Goal: Task Accomplishment & Management: Manage account settings

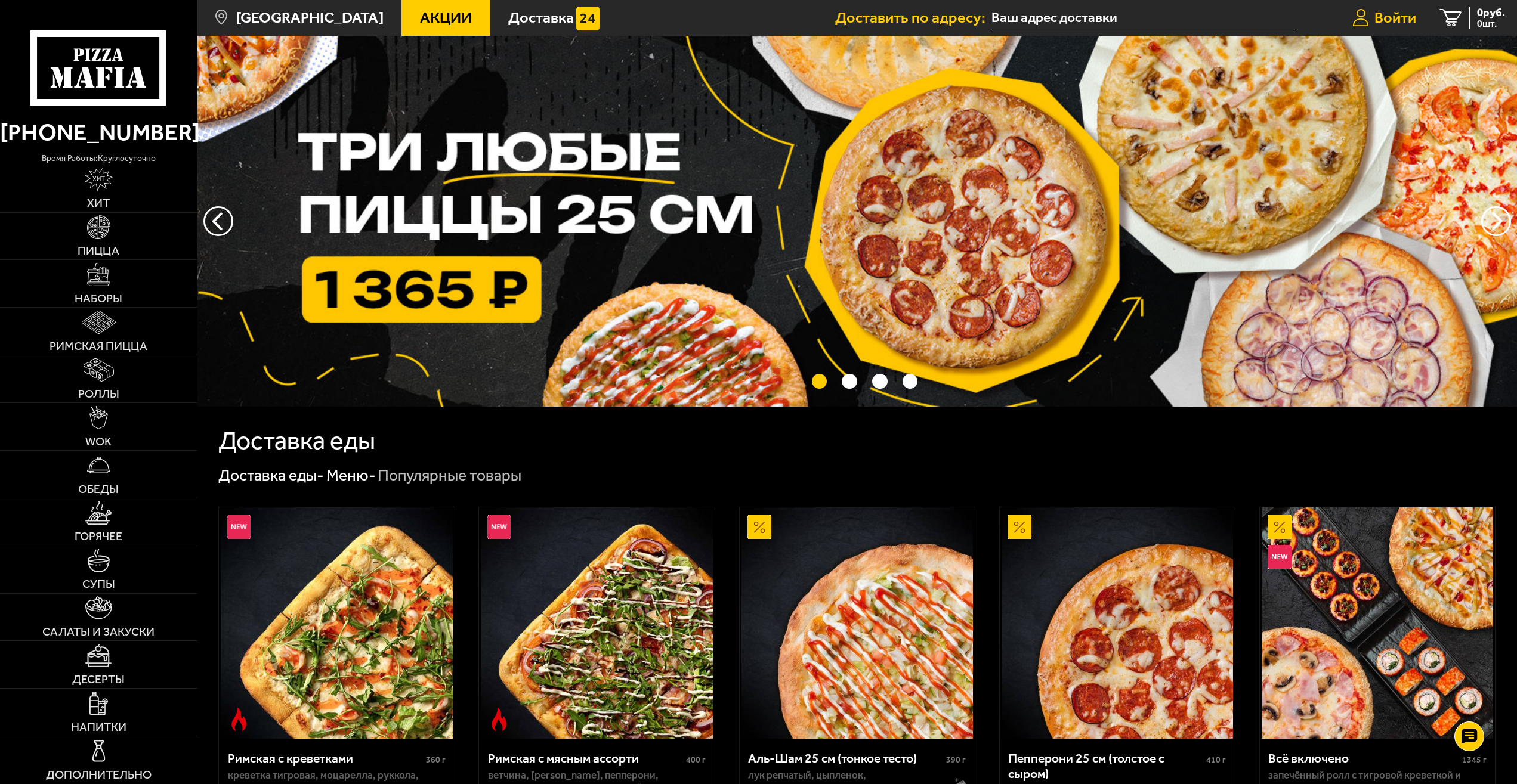
click at [1383, 22] on span "Войти" at bounding box center [1395, 18] width 42 height 15
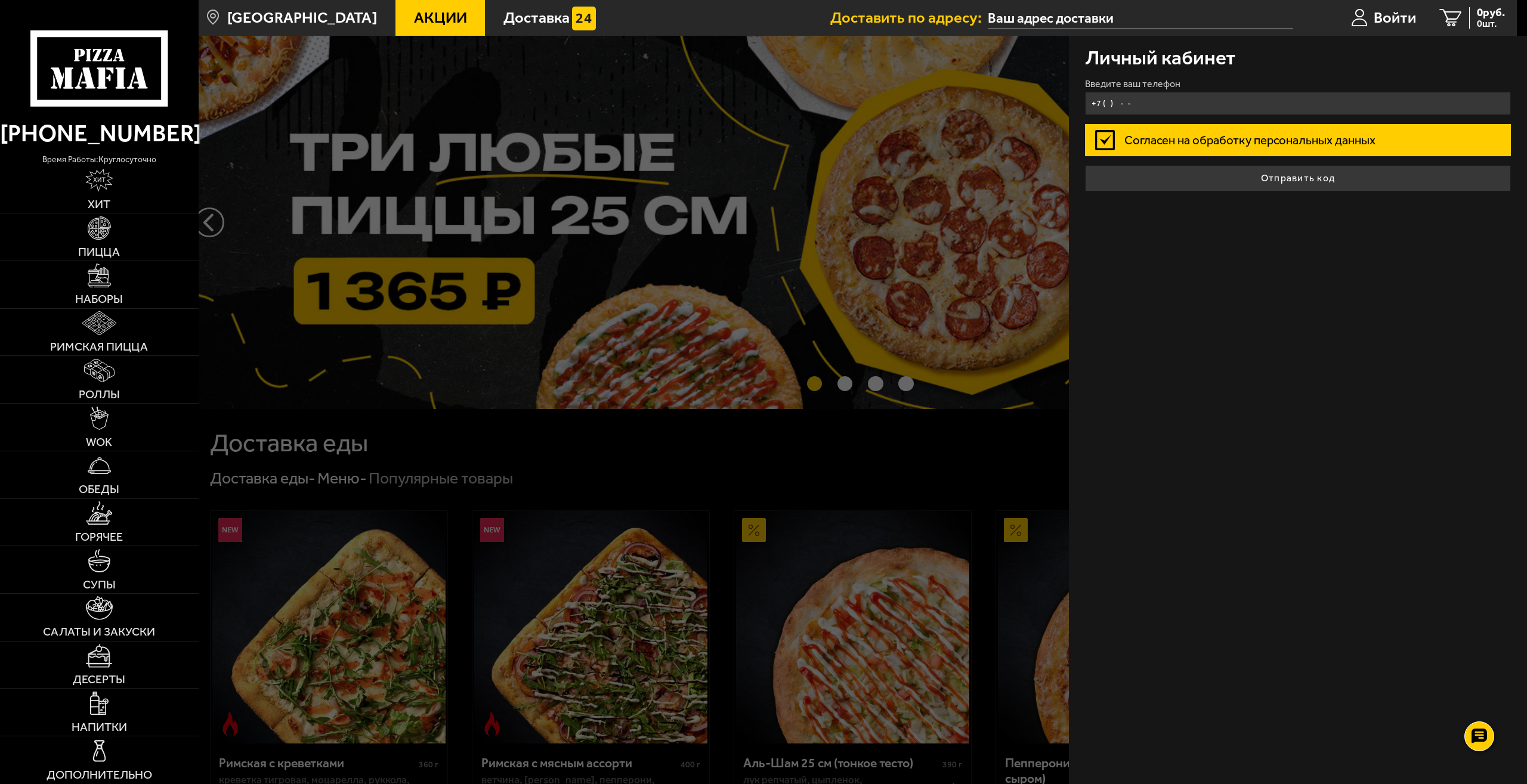
click at [1179, 98] on input "+7 ( ) - -" at bounding box center [1298, 103] width 426 height 23
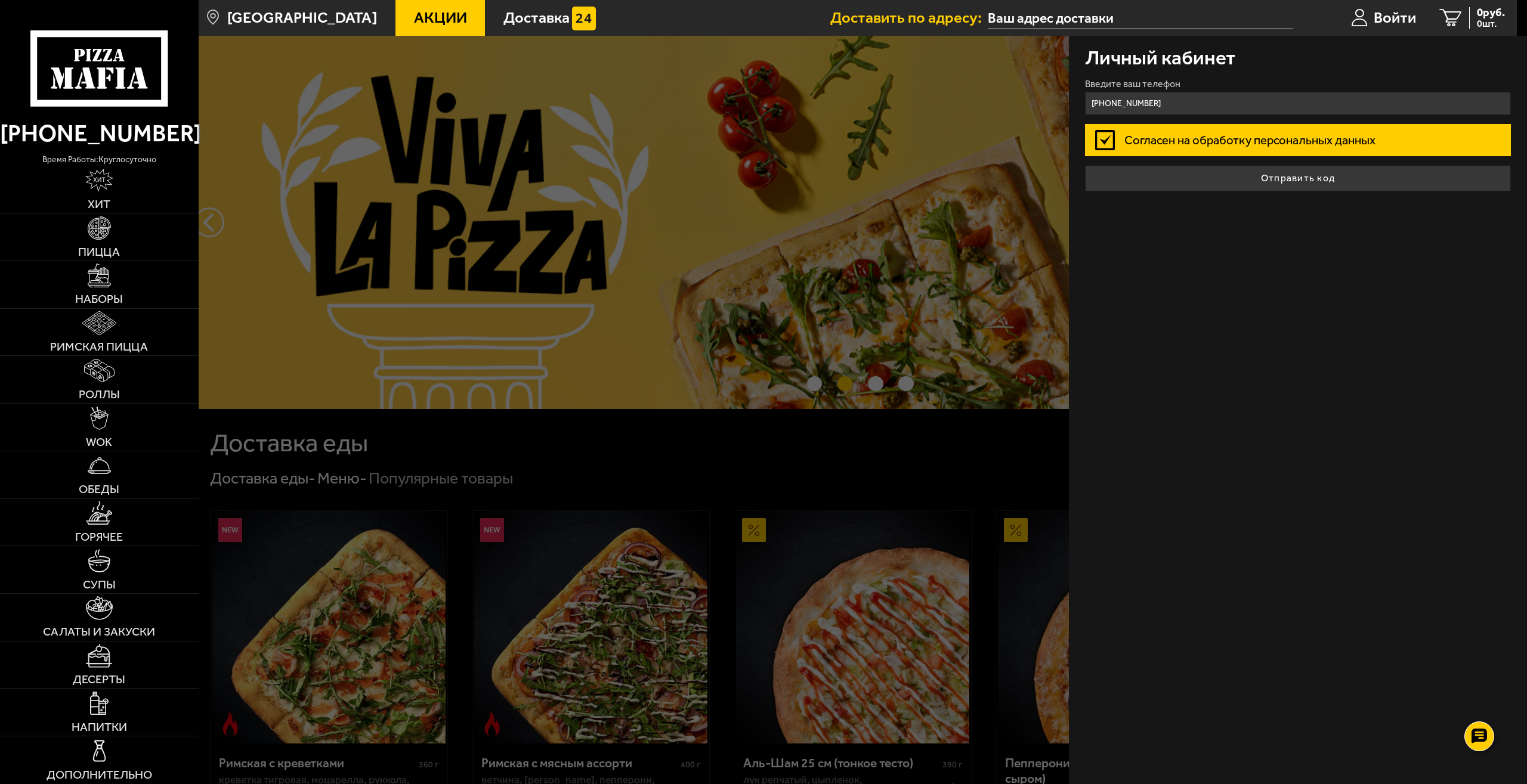
type input "[PHONE_NUMBER]"
click at [1085, 165] on button "Отправить код" at bounding box center [1298, 178] width 426 height 26
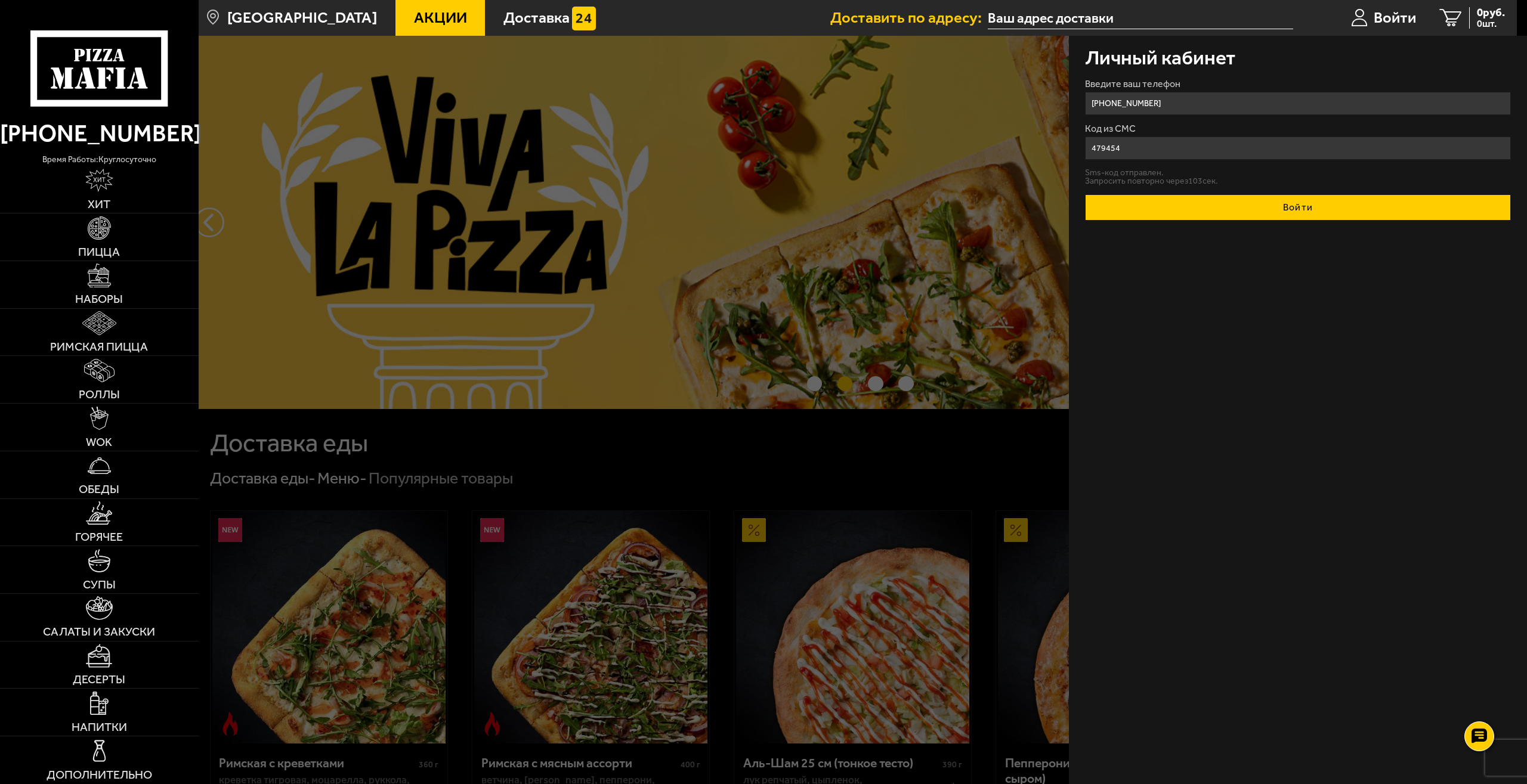
type input "479454"
click at [1339, 207] on button "Войти" at bounding box center [1298, 207] width 426 height 26
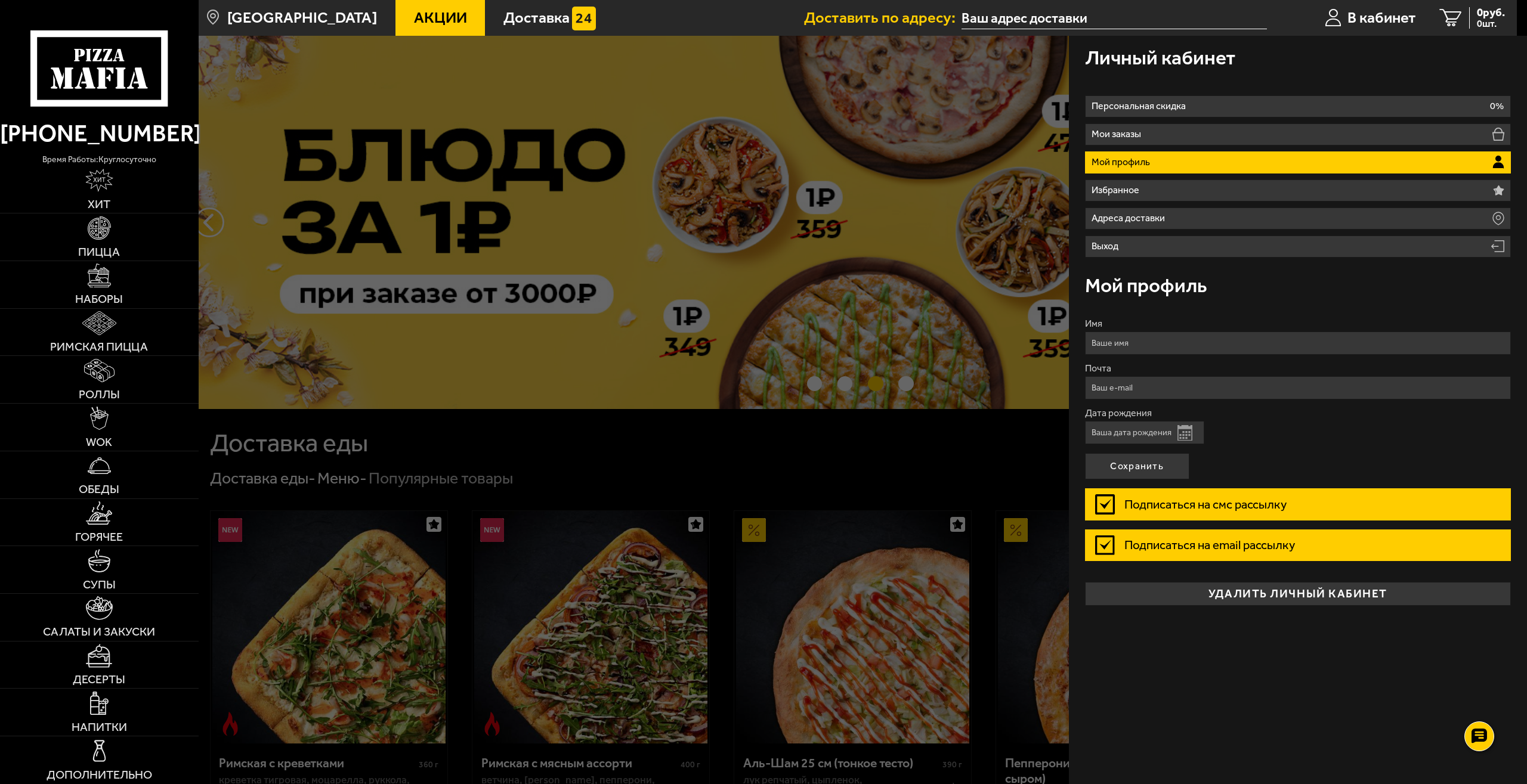
click at [1136, 339] on input "Имя" at bounding box center [1298, 343] width 426 height 23
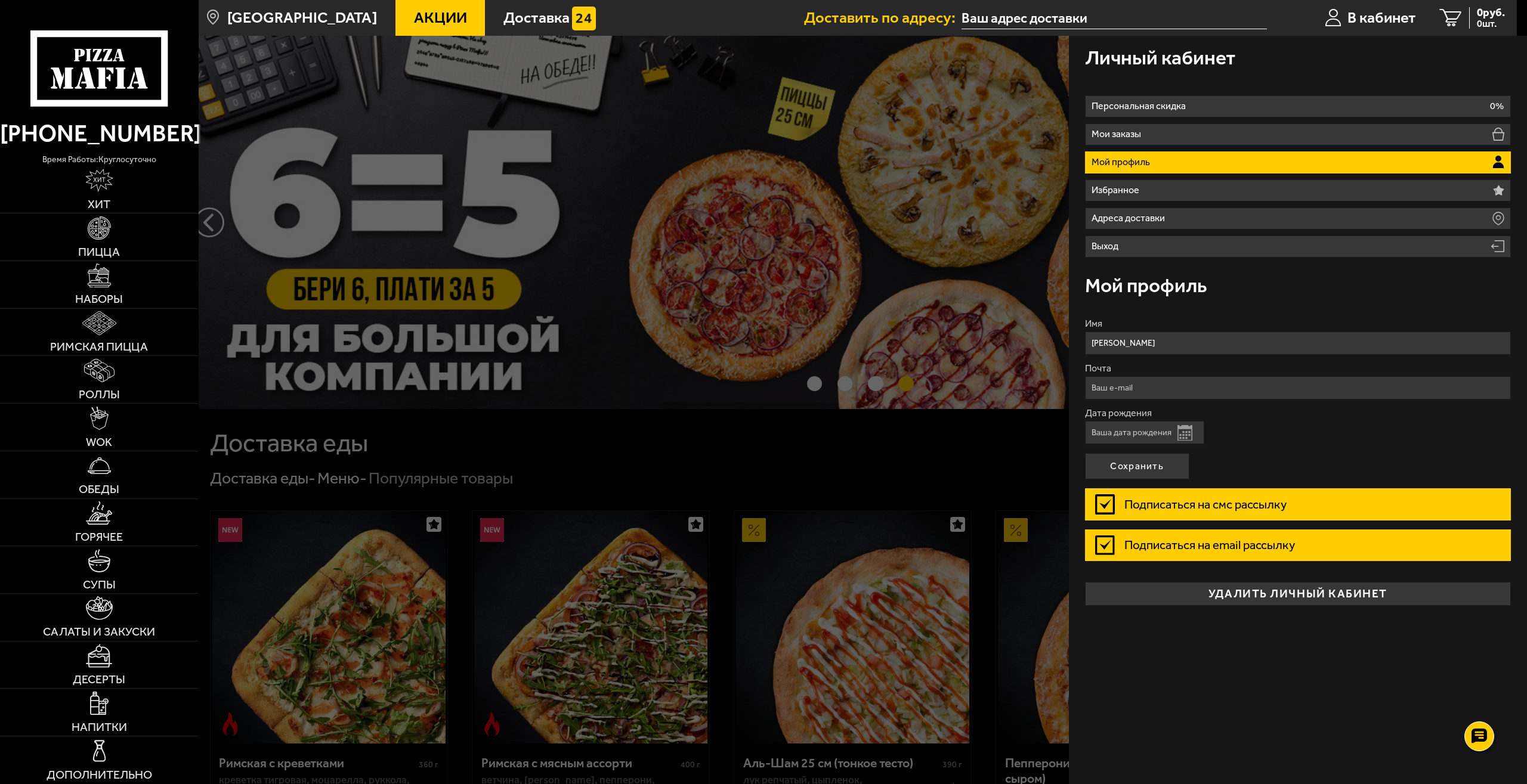
type input "[PERSON_NAME]"
click at [1129, 387] on input "Почта" at bounding box center [1298, 388] width 426 height 23
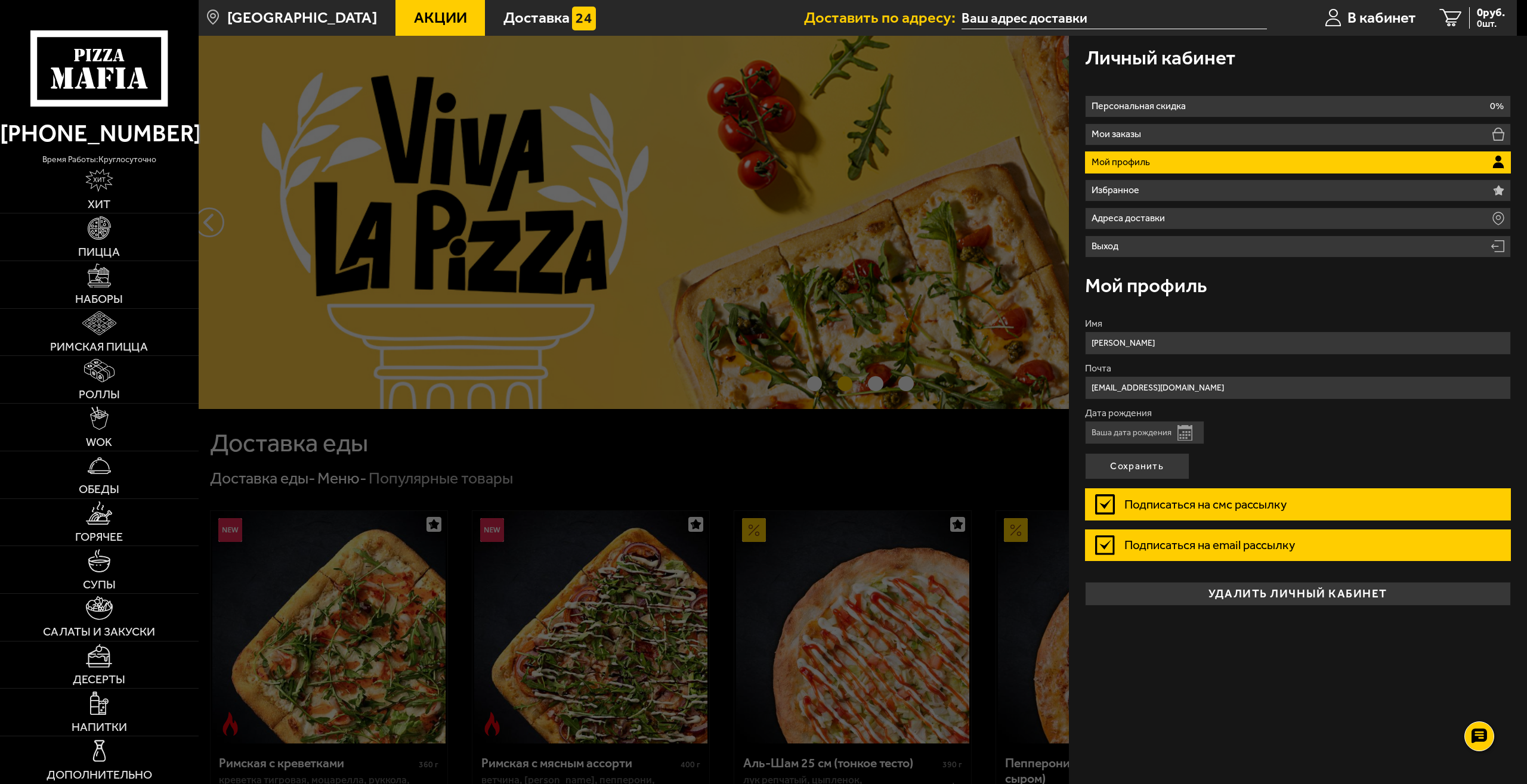
type input "[EMAIL_ADDRESS][DOMAIN_NAME]"
click at [1156, 431] on input "Дата рождения" at bounding box center [1144, 433] width 119 height 23
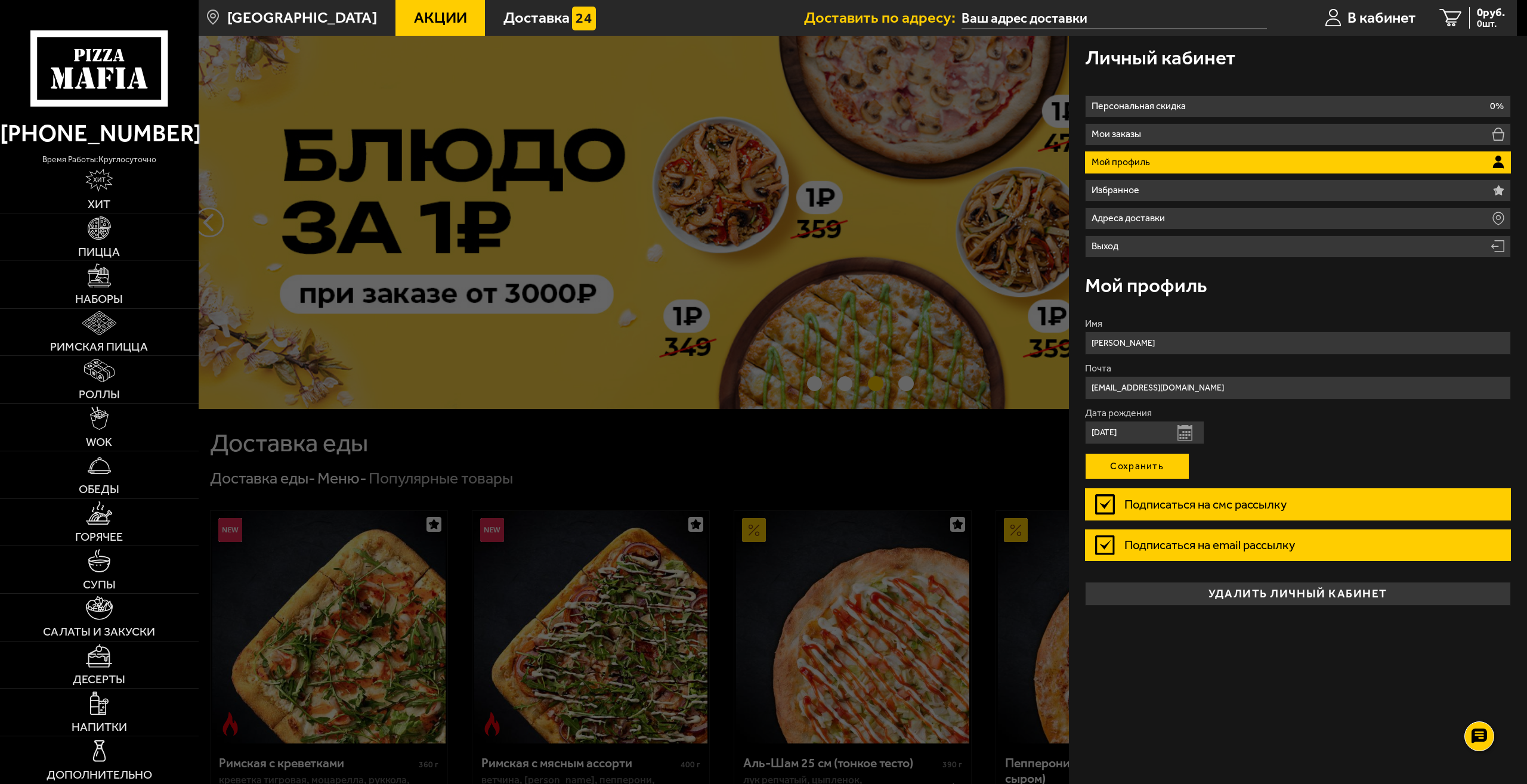
type input "[DATE]"
click at [1146, 477] on button "Сохранить" at bounding box center [1137, 466] width 105 height 26
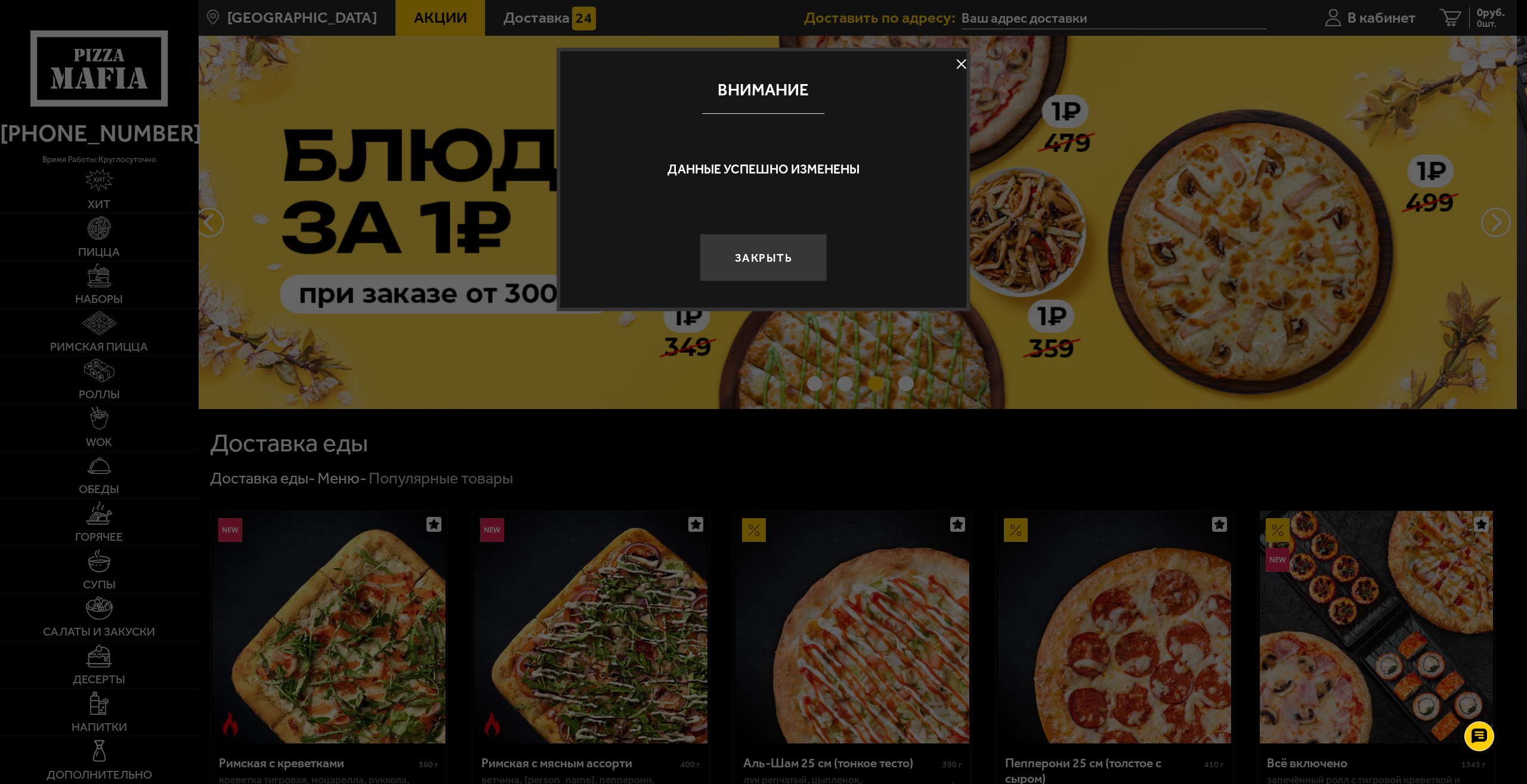
click at [960, 57] on button at bounding box center [961, 64] width 18 height 18
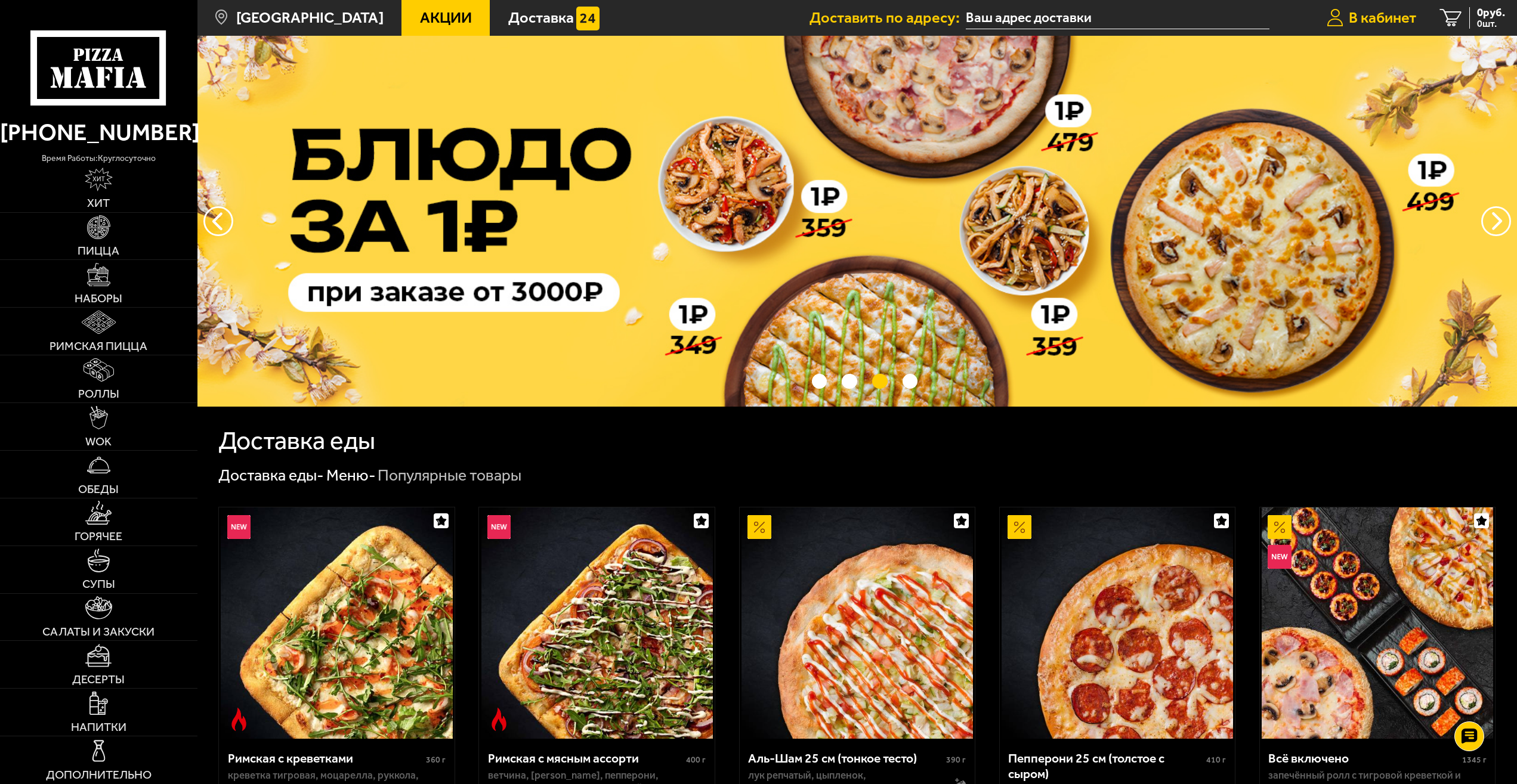
click at [1410, 16] on span "В кабинет" at bounding box center [1382, 18] width 67 height 15
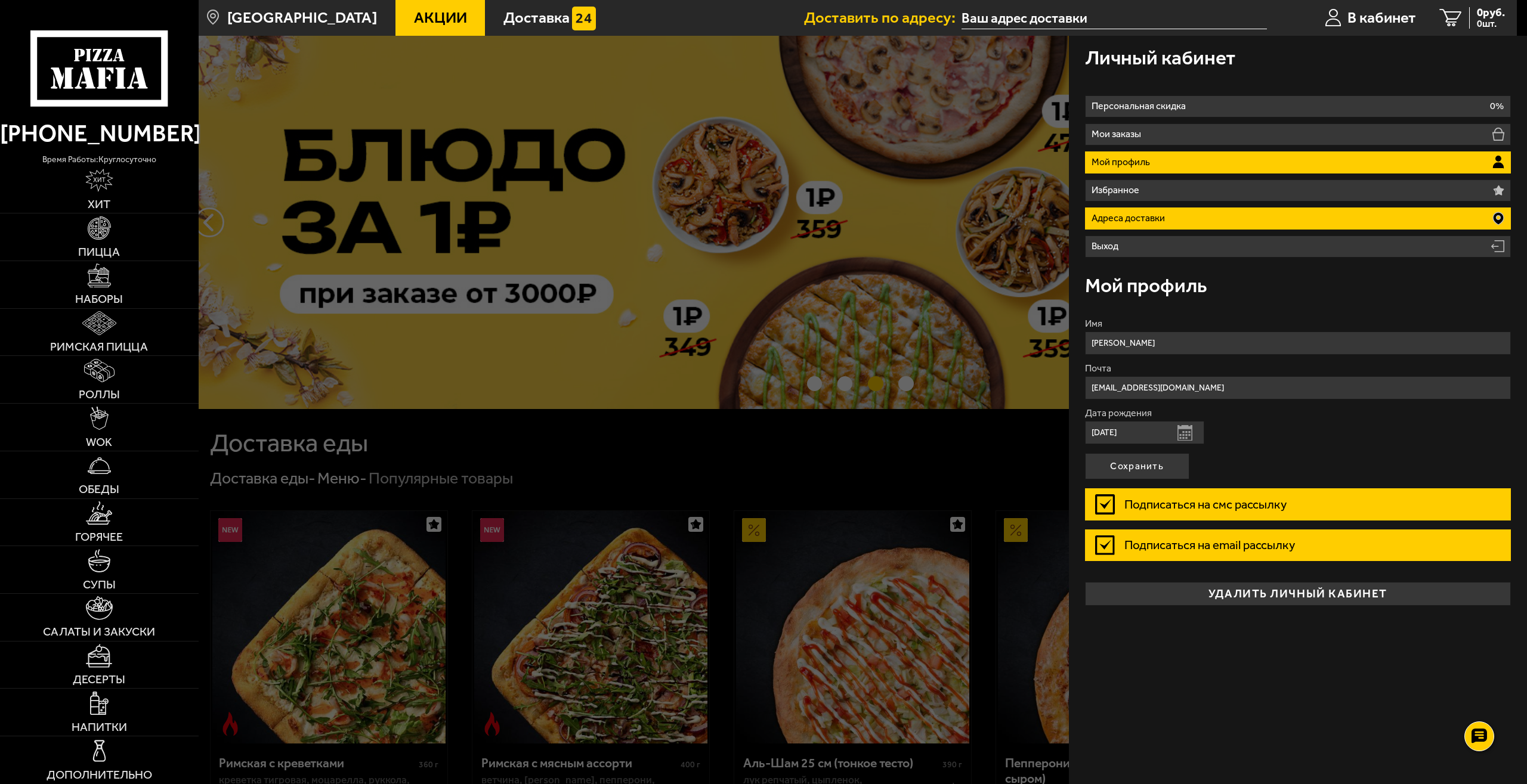
click at [1157, 218] on p "Адреса доставки" at bounding box center [1130, 218] width 77 height 10
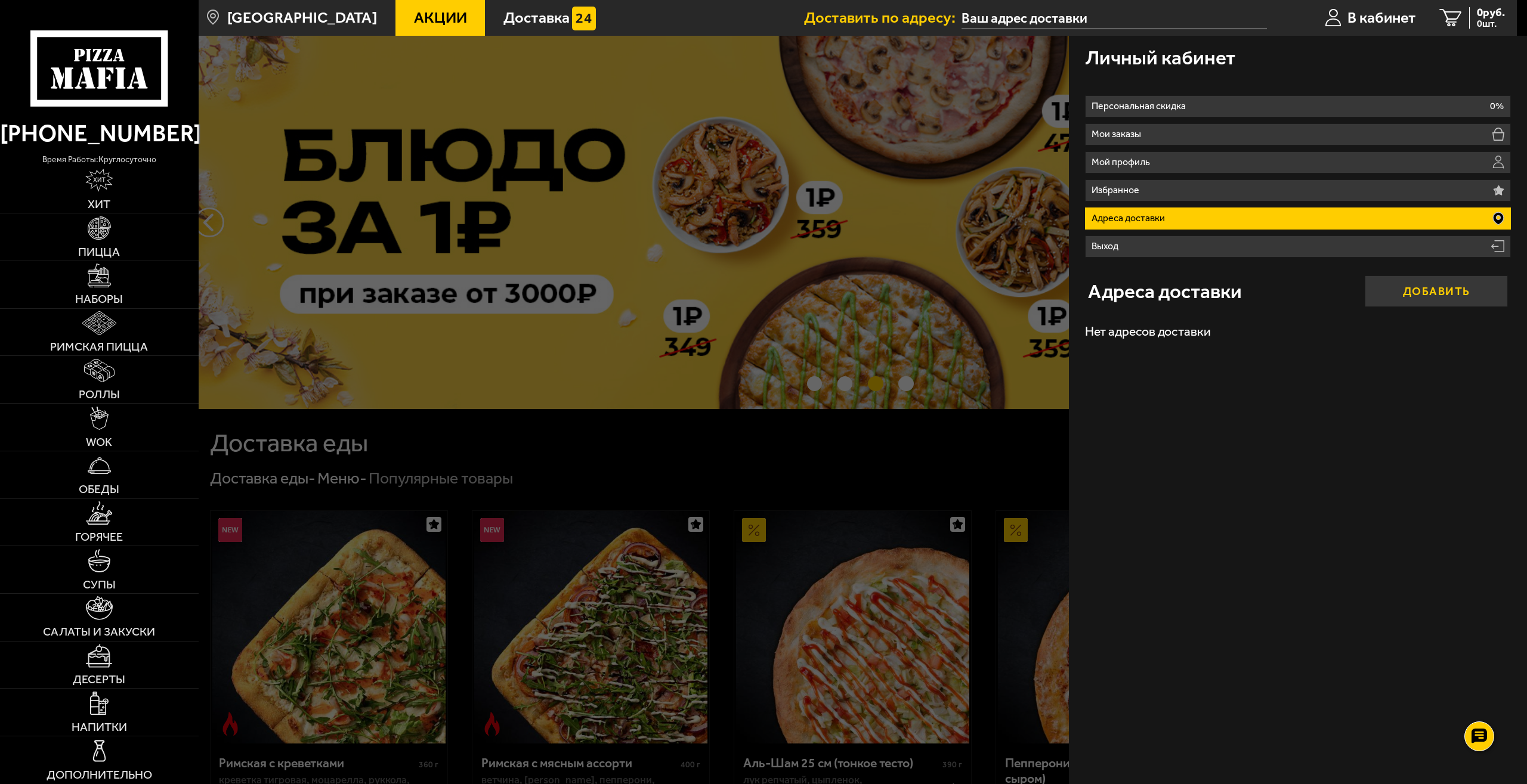
click at [1410, 294] on button "Добавить" at bounding box center [1436, 291] width 143 height 32
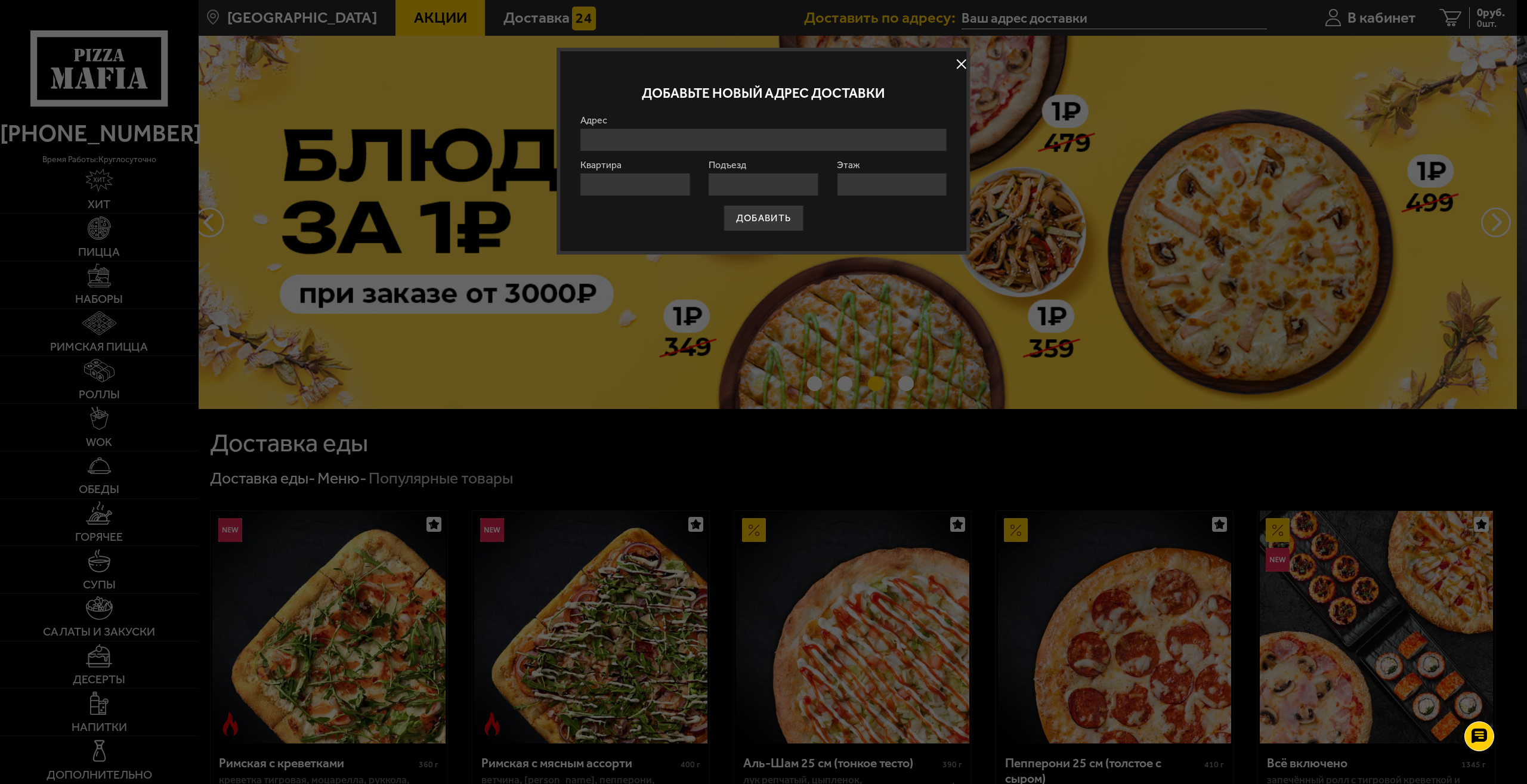
click at [672, 140] on input "Адрес" at bounding box center [764, 140] width 367 height 23
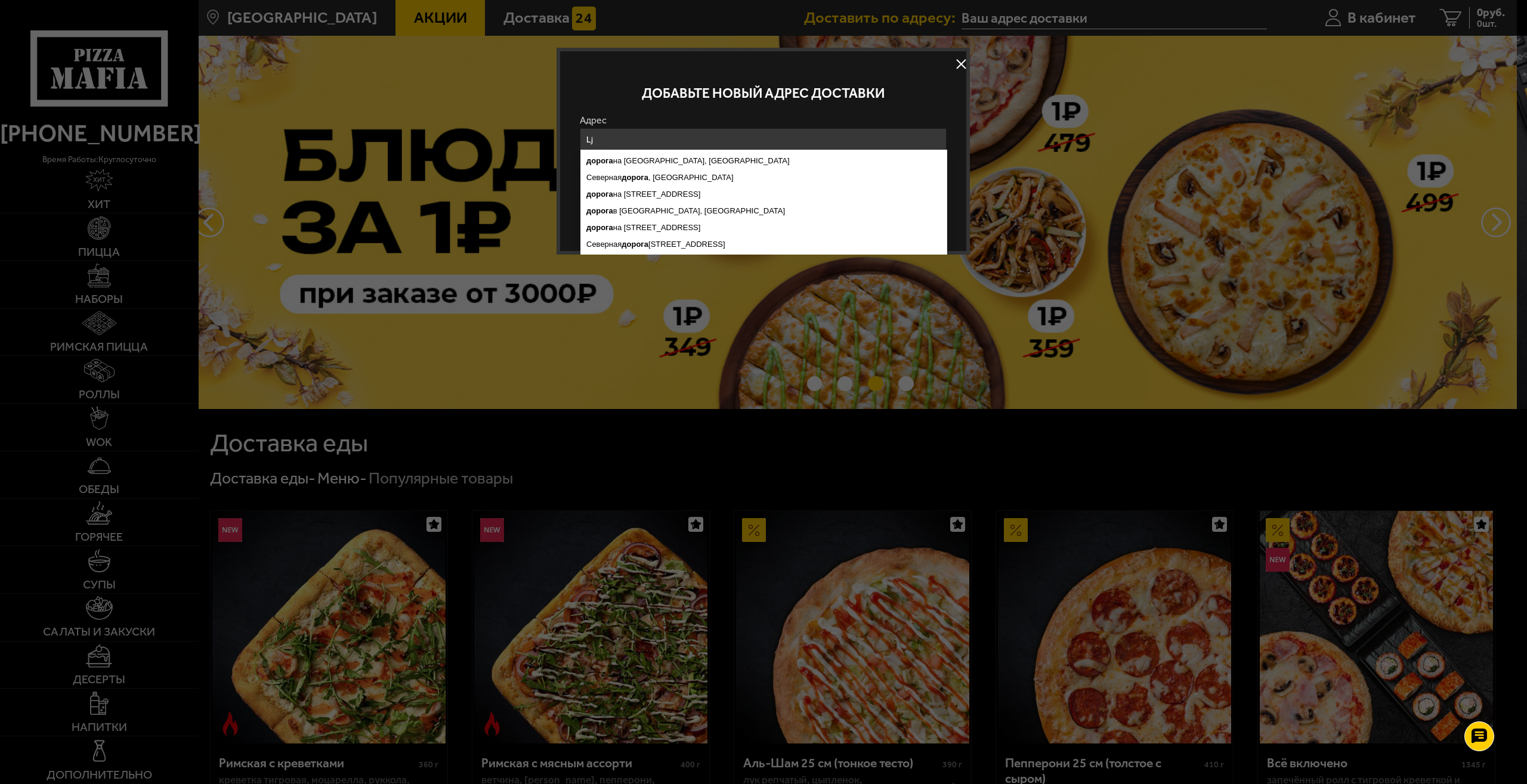
type input "L"
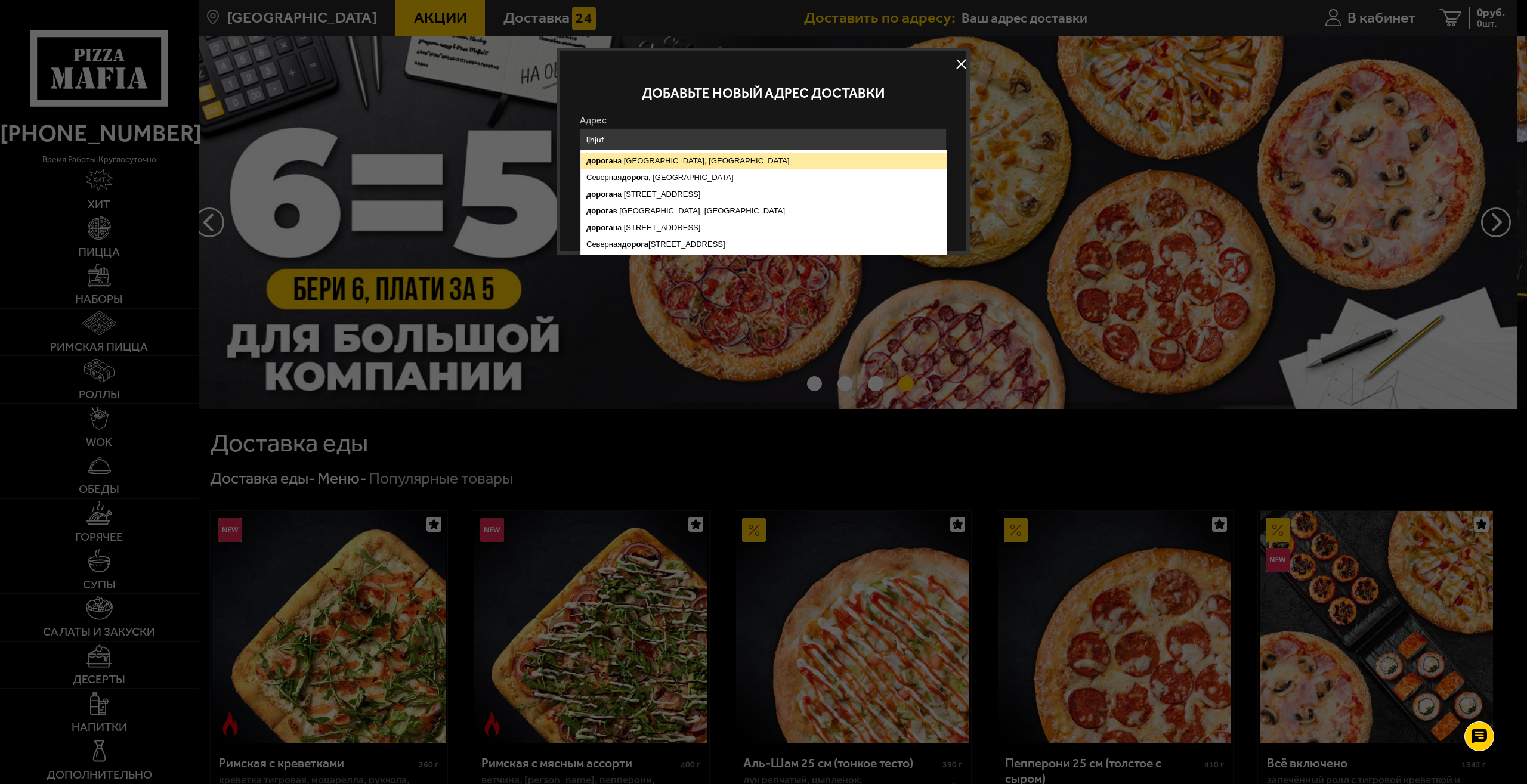
click at [688, 164] on ymaps "дорога на [GEOGRAPHIC_DATA], [GEOGRAPHIC_DATA]" at bounding box center [764, 161] width 365 height 16
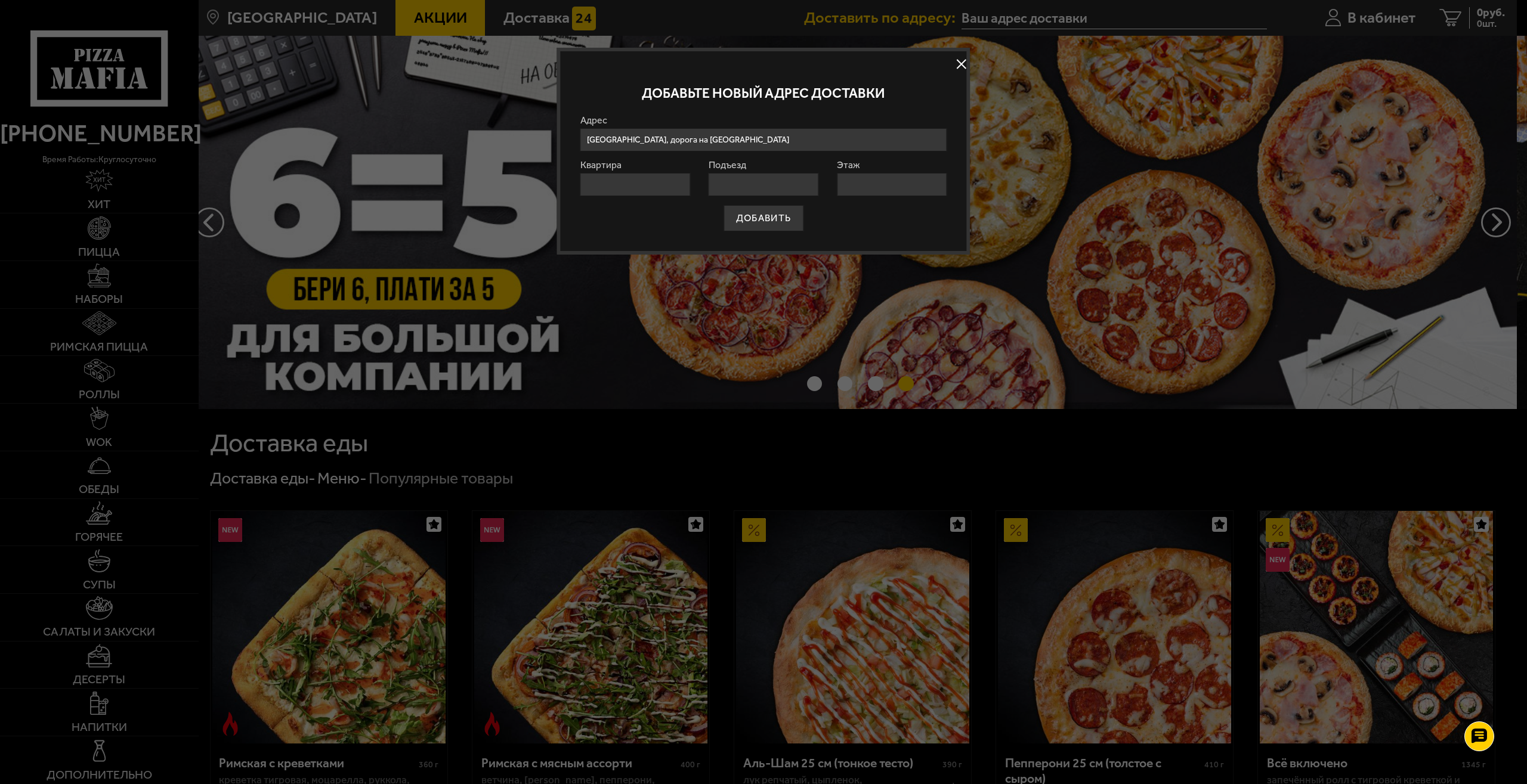
click at [782, 139] on input "[GEOGRAPHIC_DATA], дорога на [GEOGRAPHIC_DATA]" at bounding box center [764, 140] width 367 height 23
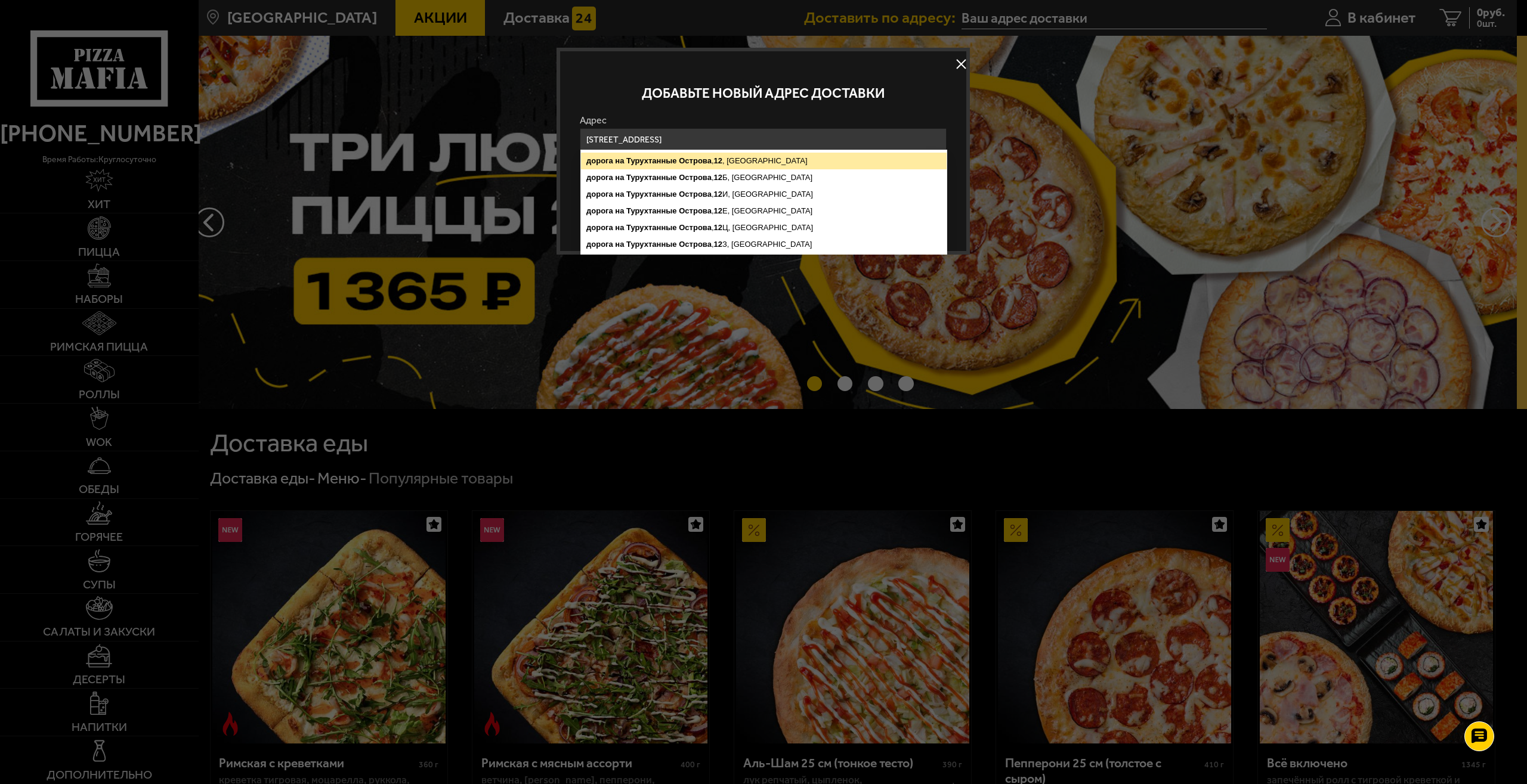
click at [768, 154] on ymaps "дорога на [STREET_ADDRESS]" at bounding box center [764, 161] width 365 height 16
type input "[STREET_ADDRESS]"
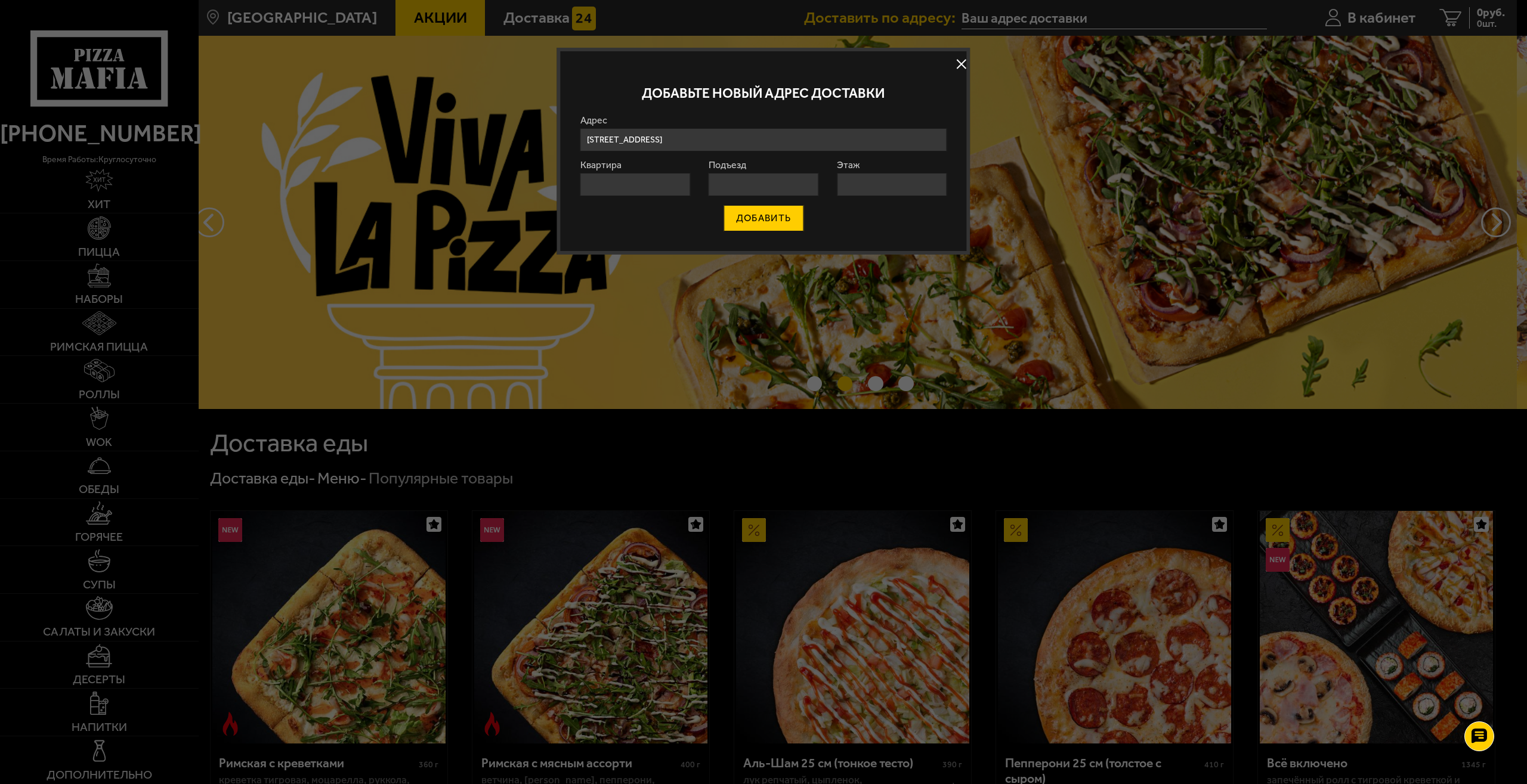
click at [751, 226] on button "ДОБАВИТЬ" at bounding box center [763, 218] width 80 height 26
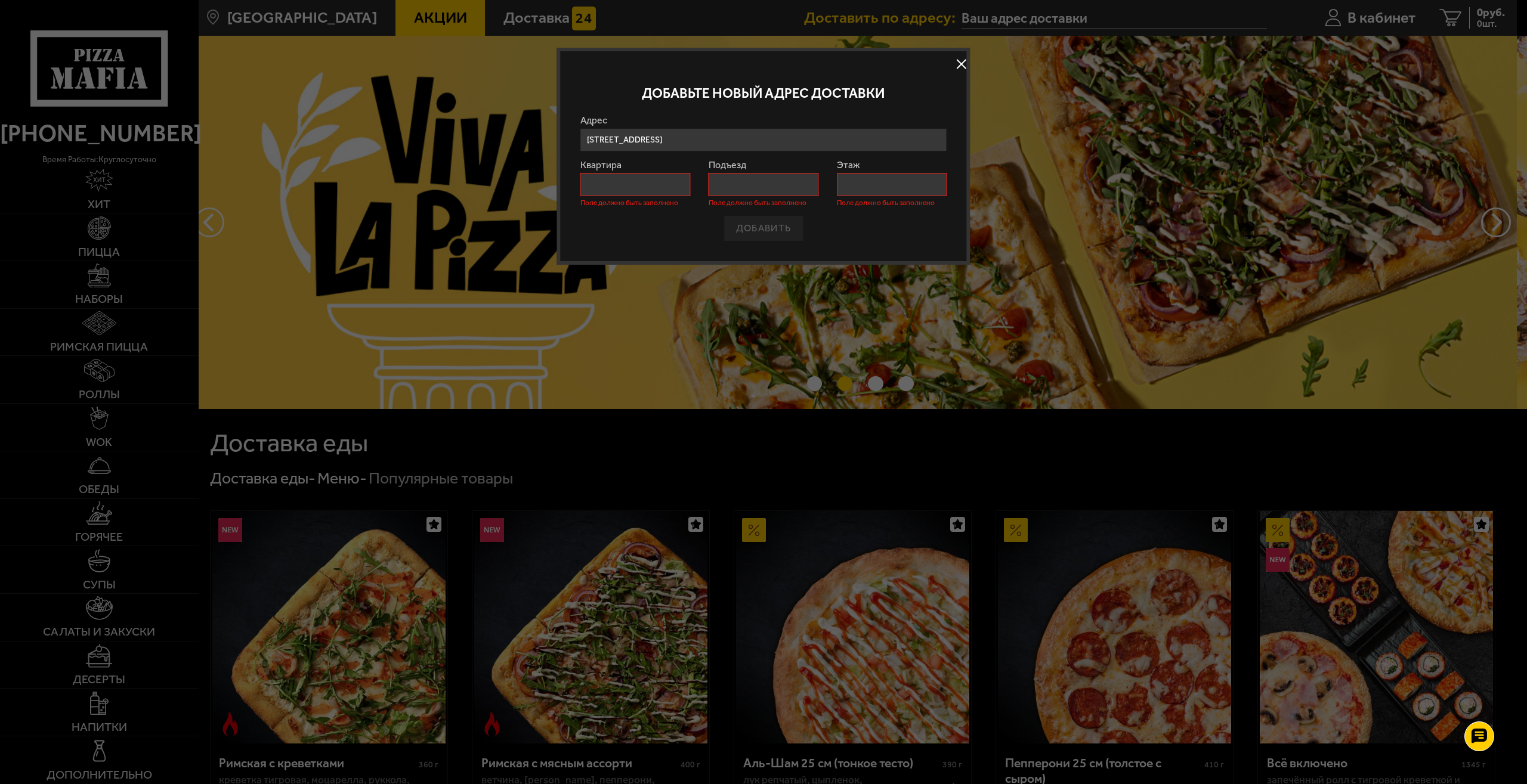
click at [658, 195] on input "Квартира" at bounding box center [635, 185] width 110 height 23
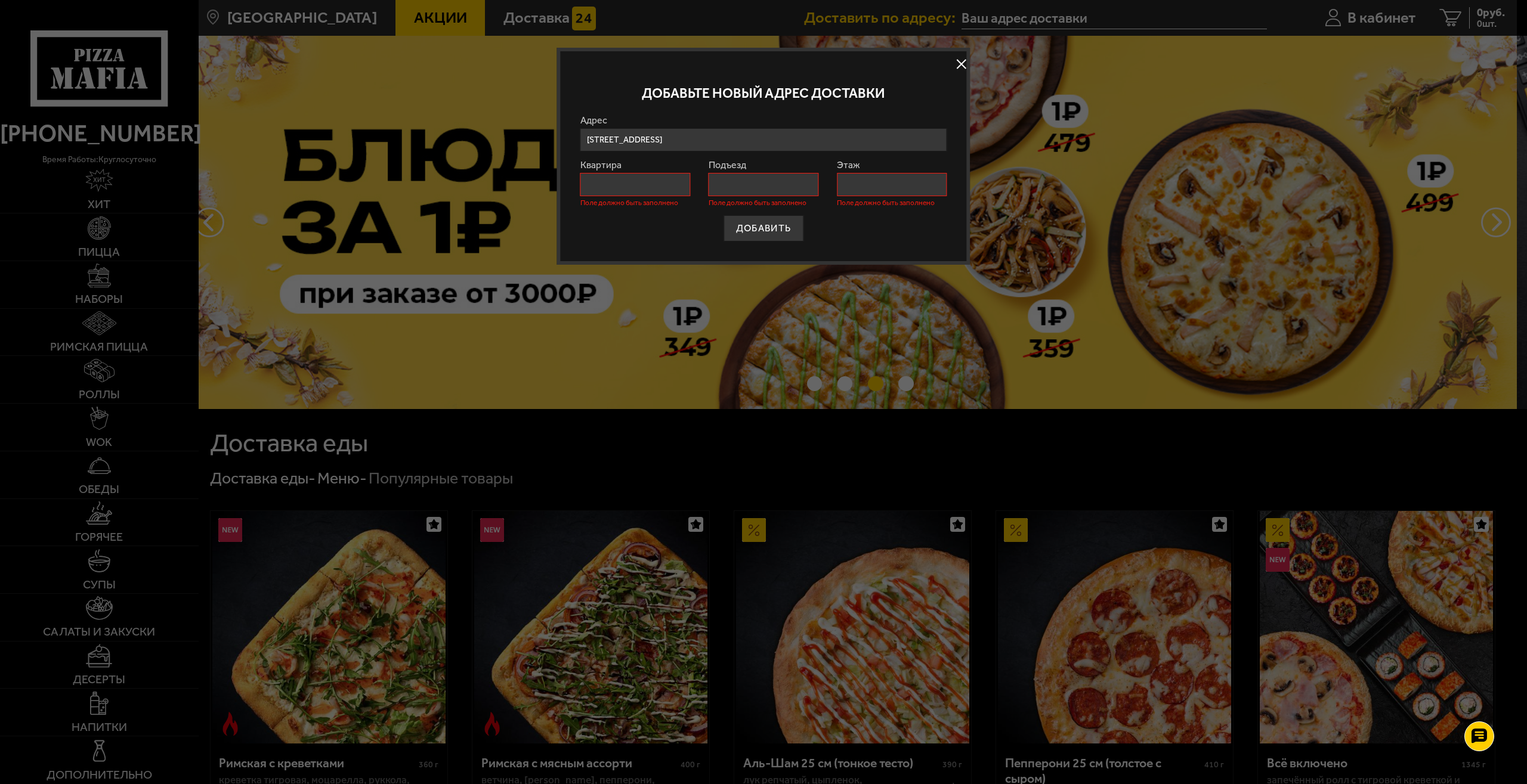
click at [879, 185] on input "Этаж" at bounding box center [891, 185] width 110 height 23
type input "3"
click at [787, 192] on input "Подъезд" at bounding box center [763, 185] width 110 height 23
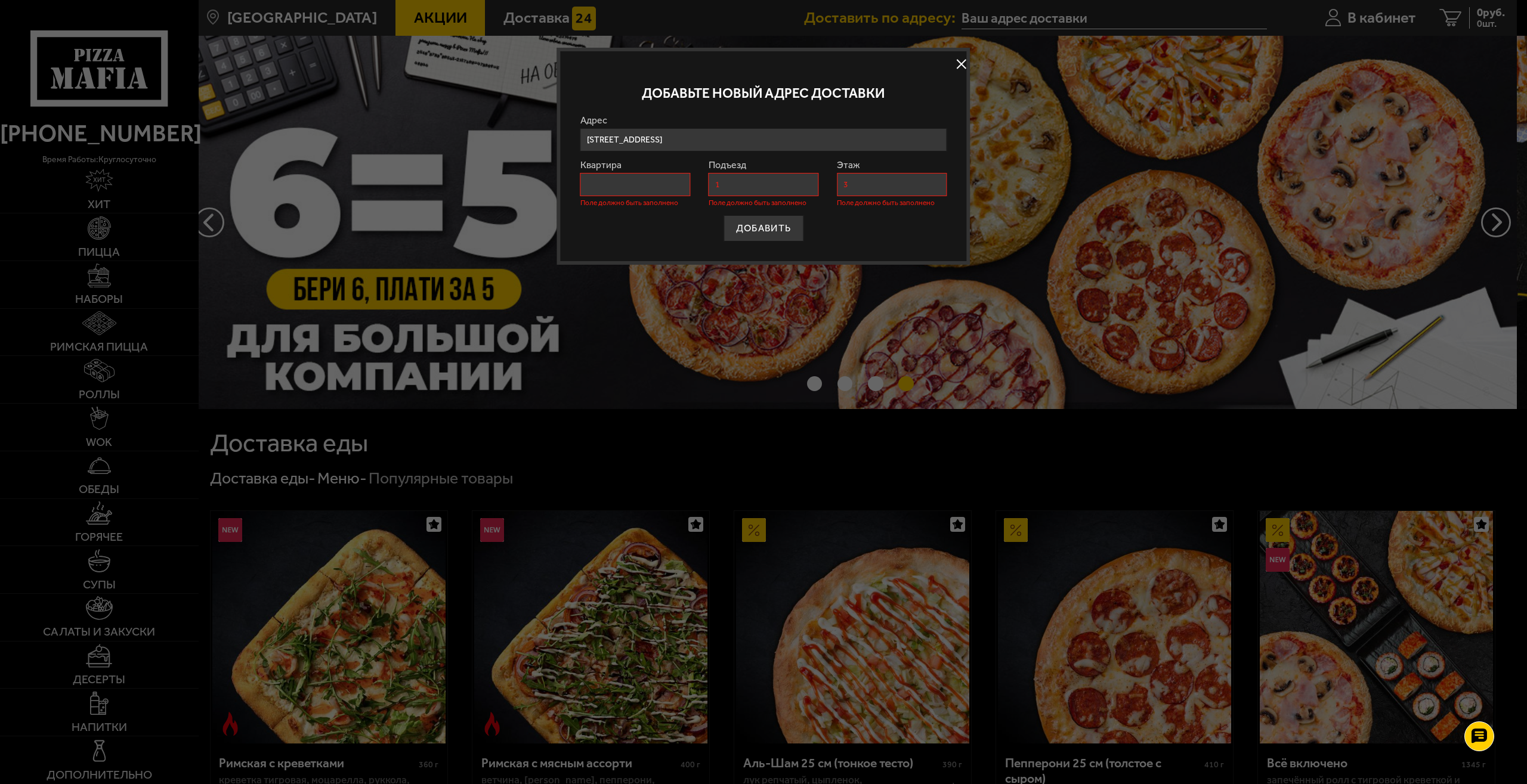
type input "1"
click at [635, 186] on input "Квартира" at bounding box center [635, 185] width 110 height 23
click at [754, 209] on form "Адрес дорога на [GEOGRAPHIC_DATA] , 12 , [GEOGRAPHIC_DATA] дорога на [GEOGRAPHI…" at bounding box center [764, 178] width 367 height 126
click at [827, 132] on input "[STREET_ADDRESS]" at bounding box center [764, 140] width 367 height 23
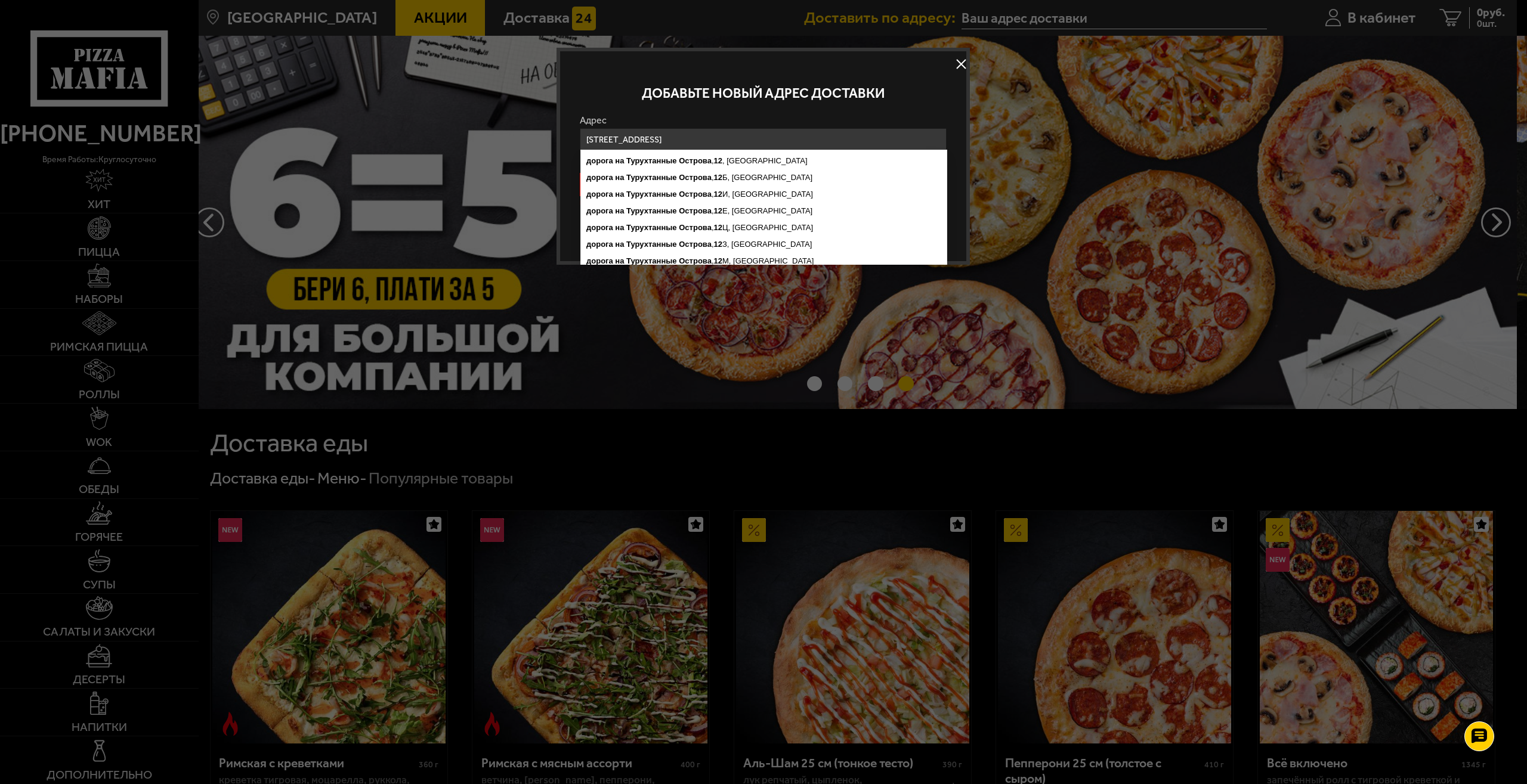
click at [826, 136] on input "[STREET_ADDRESS]" at bounding box center [764, 140] width 367 height 23
click at [723, 205] on button "ДОБАВИТЬ" at bounding box center [763, 218] width 80 height 26
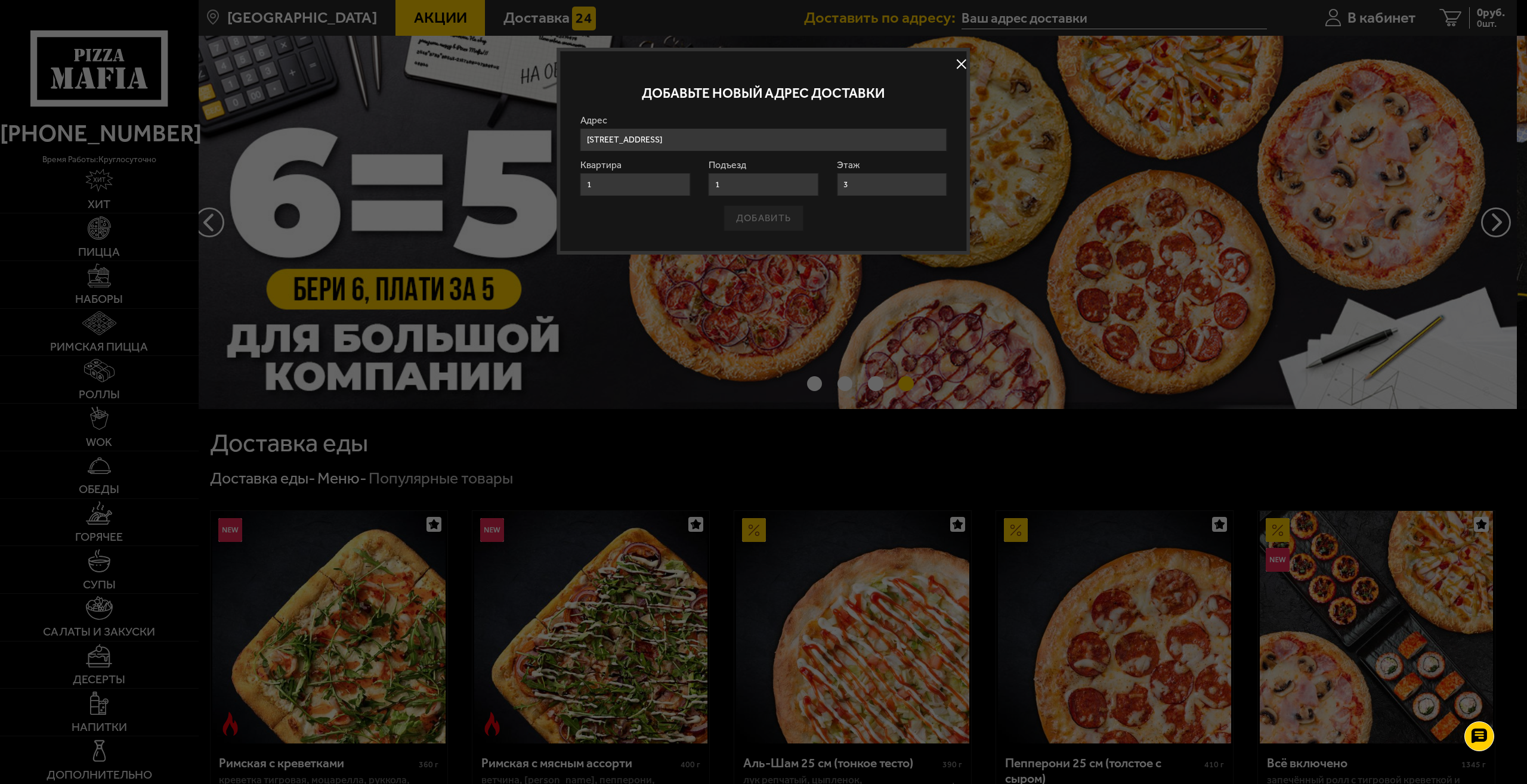
click at [777, 221] on div "ДОБАВИТЬ" at bounding box center [764, 218] width 367 height 26
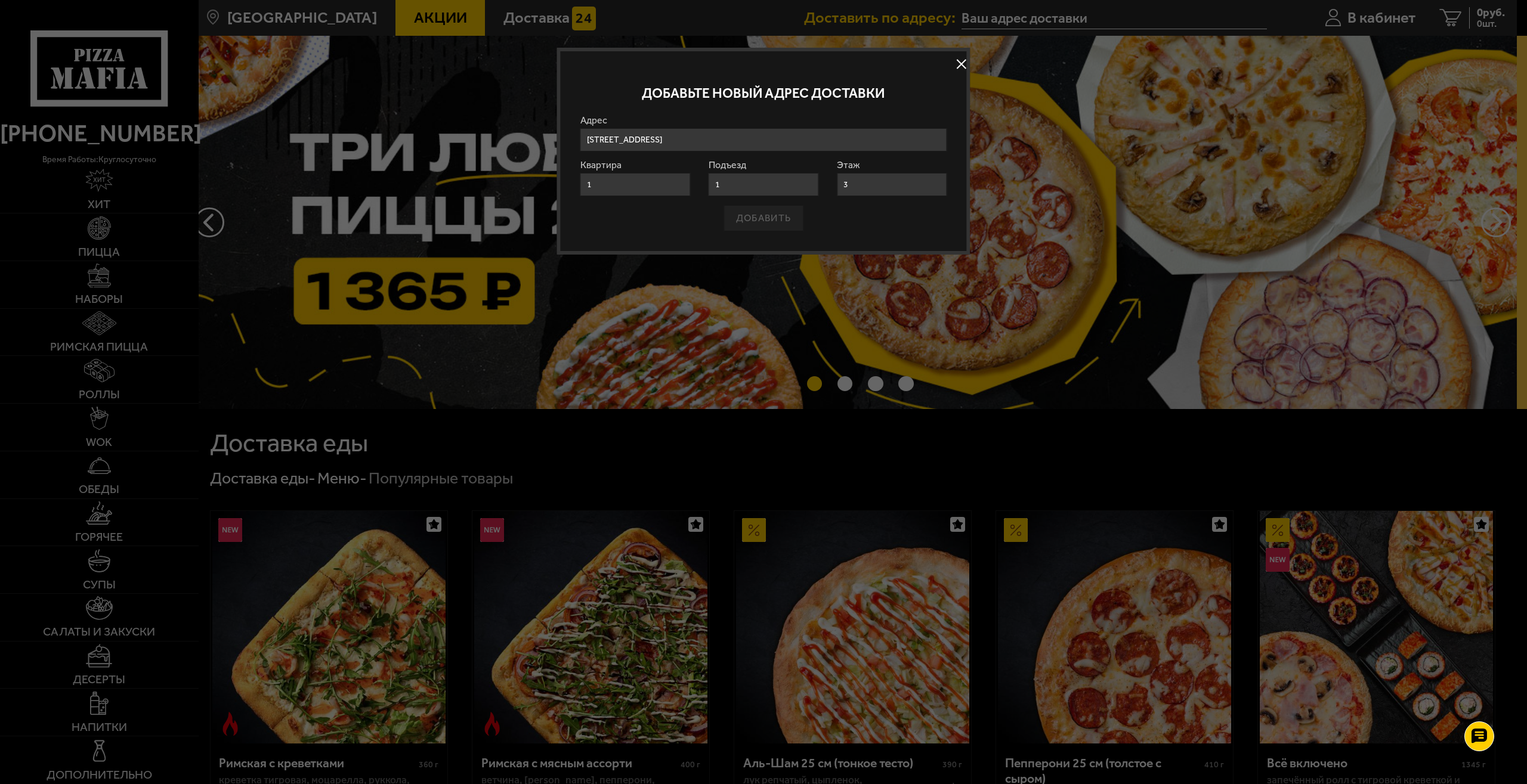
click at [777, 221] on div "ДОБАВИТЬ" at bounding box center [764, 218] width 367 height 26
click at [746, 215] on div "ДОБАВИТЬ" at bounding box center [764, 218] width 367 height 26
click at [866, 124] on label "Адрес" at bounding box center [764, 120] width 367 height 10
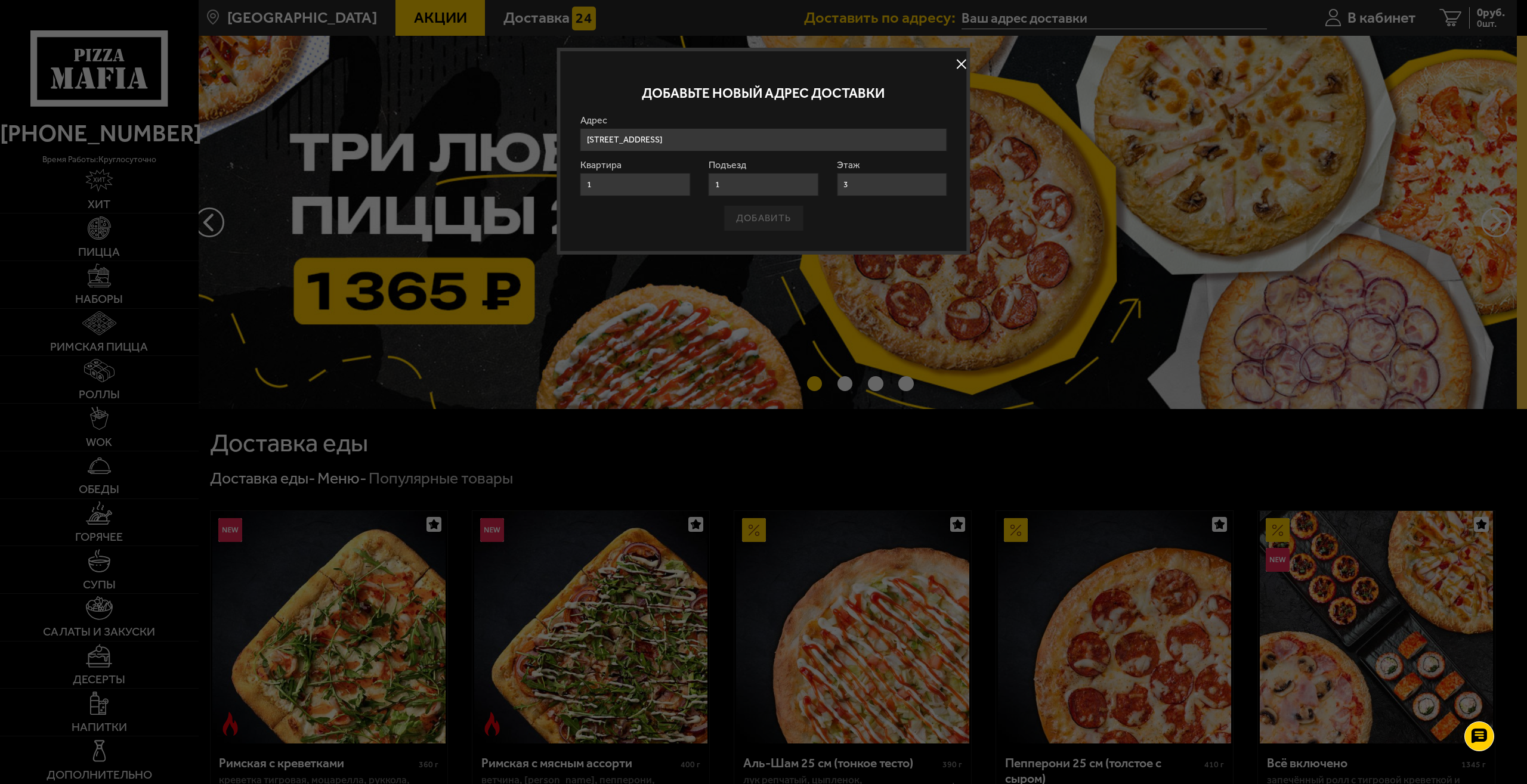
click at [866, 128] on input "[STREET_ADDRESS]" at bounding box center [764, 140] width 367 height 23
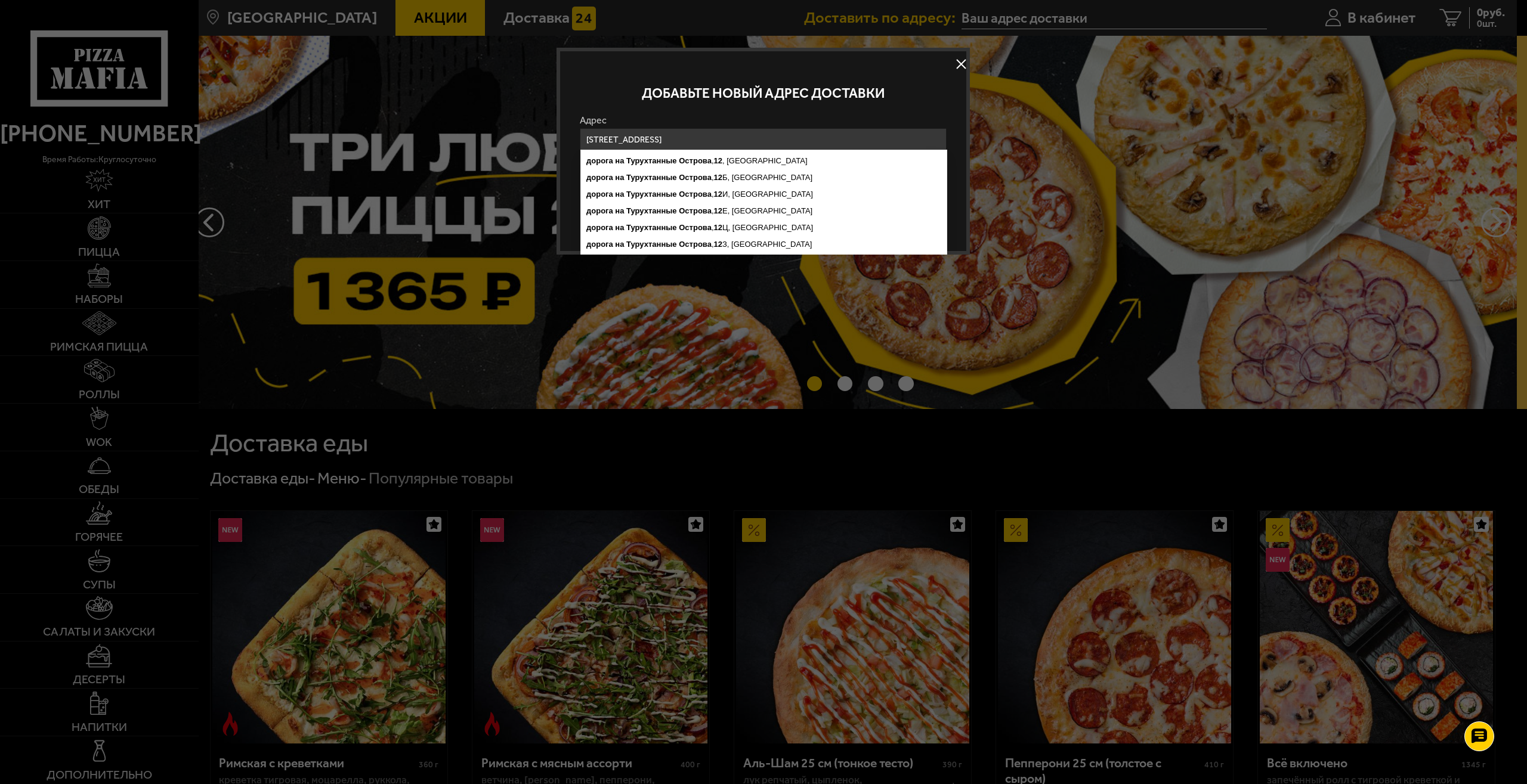
click at [851, 131] on input "[STREET_ADDRESS]" at bounding box center [764, 140] width 367 height 23
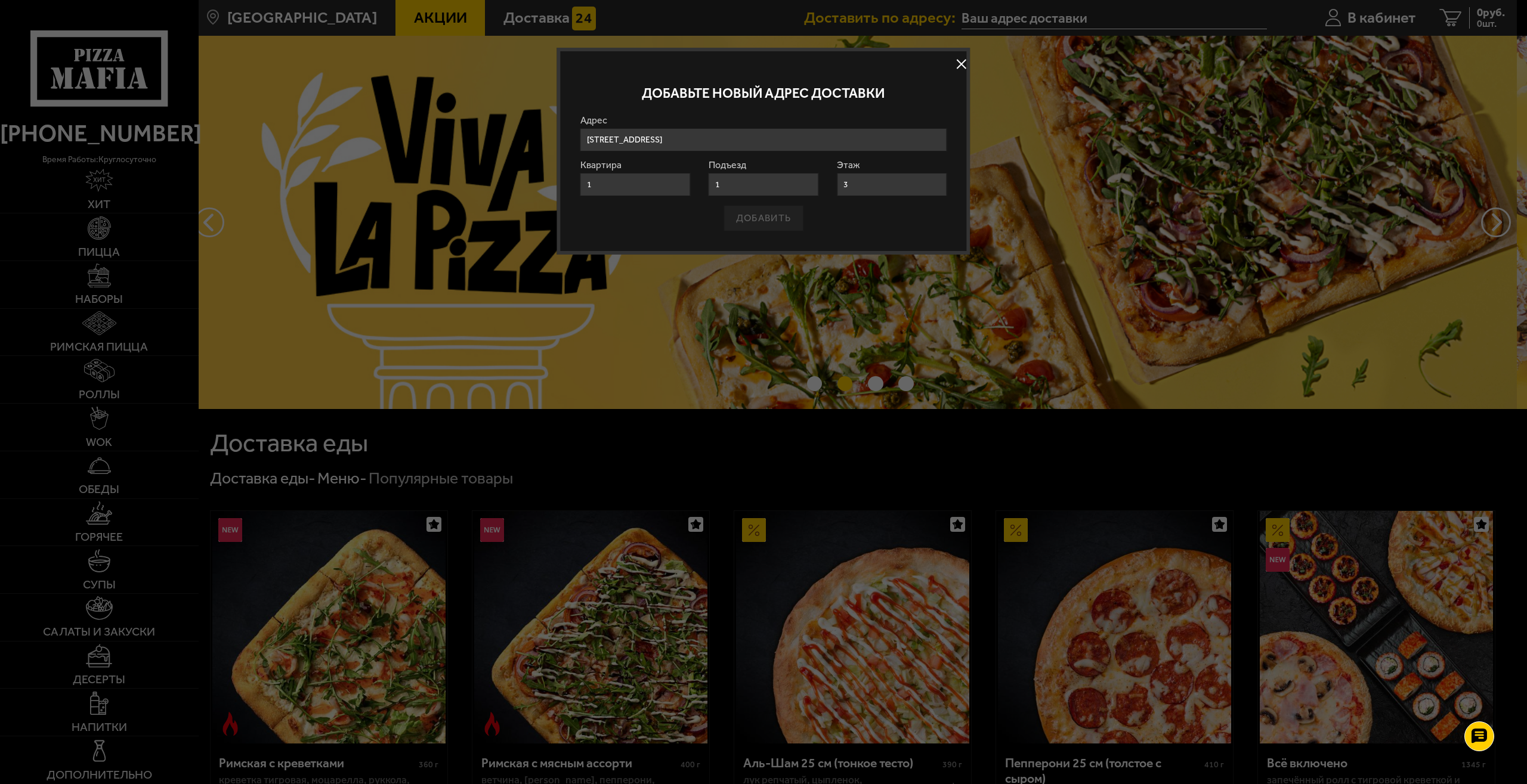
click at [755, 212] on div "ДОБАВИТЬ" at bounding box center [764, 218] width 367 height 26
click at [764, 214] on div "ДОБАВИТЬ" at bounding box center [764, 218] width 367 height 26
click at [676, 181] on input "1" at bounding box center [635, 185] width 110 height 23
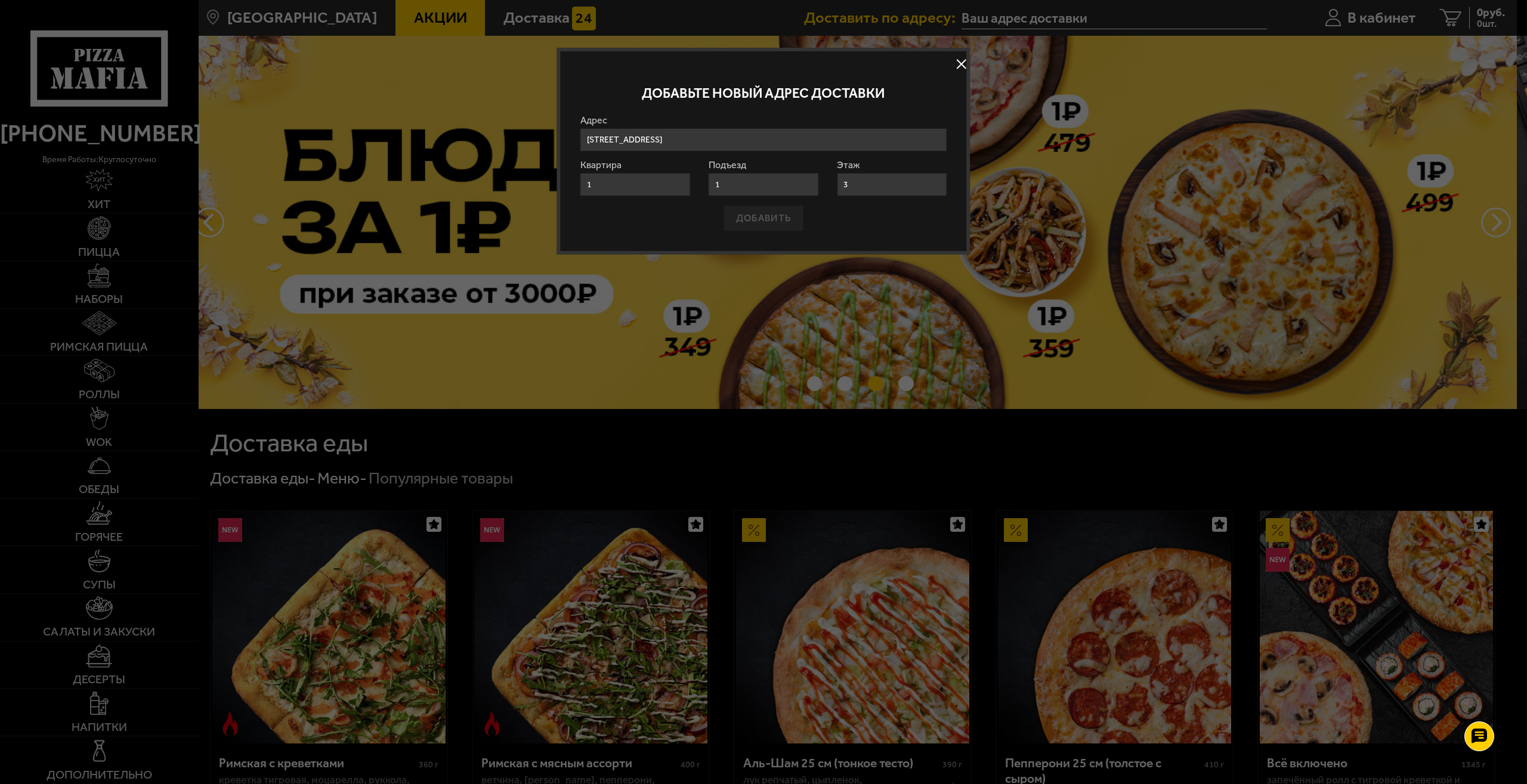
click at [634, 191] on input "1" at bounding box center [635, 185] width 110 height 23
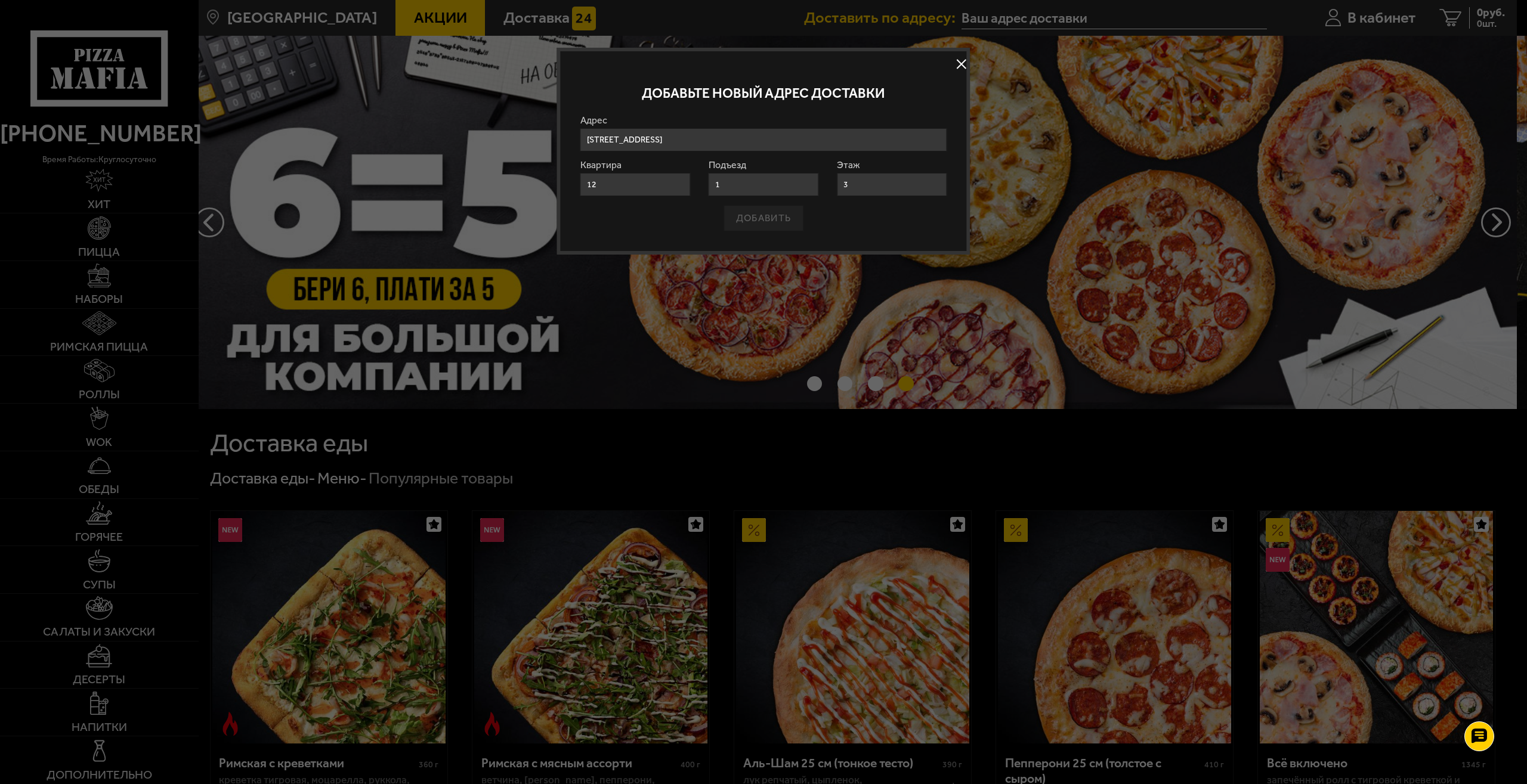
click at [749, 187] on input "1" at bounding box center [763, 185] width 110 height 23
click at [590, 188] on input "12" at bounding box center [635, 185] width 110 height 23
click at [603, 185] on input "12" at bounding box center [635, 185] width 110 height 23
type input "1"
click at [731, 189] on input "1" at bounding box center [763, 185] width 110 height 23
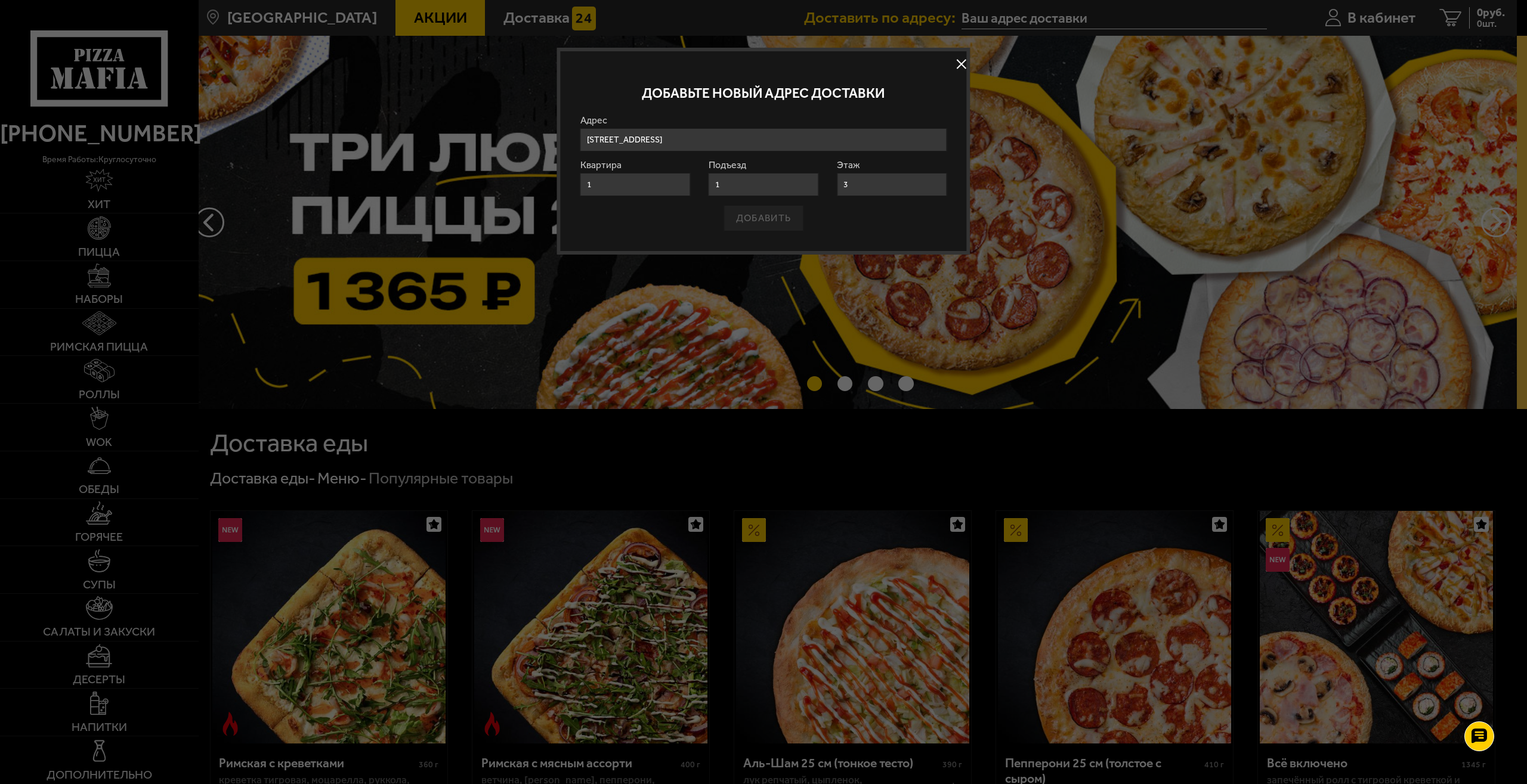
click at [869, 183] on input "3" at bounding box center [891, 185] width 110 height 23
click at [747, 220] on div "ДОБАВИТЬ" at bounding box center [764, 218] width 367 height 26
click at [858, 192] on input "3" at bounding box center [891, 185] width 110 height 23
click at [726, 195] on input "1" at bounding box center [763, 185] width 110 height 23
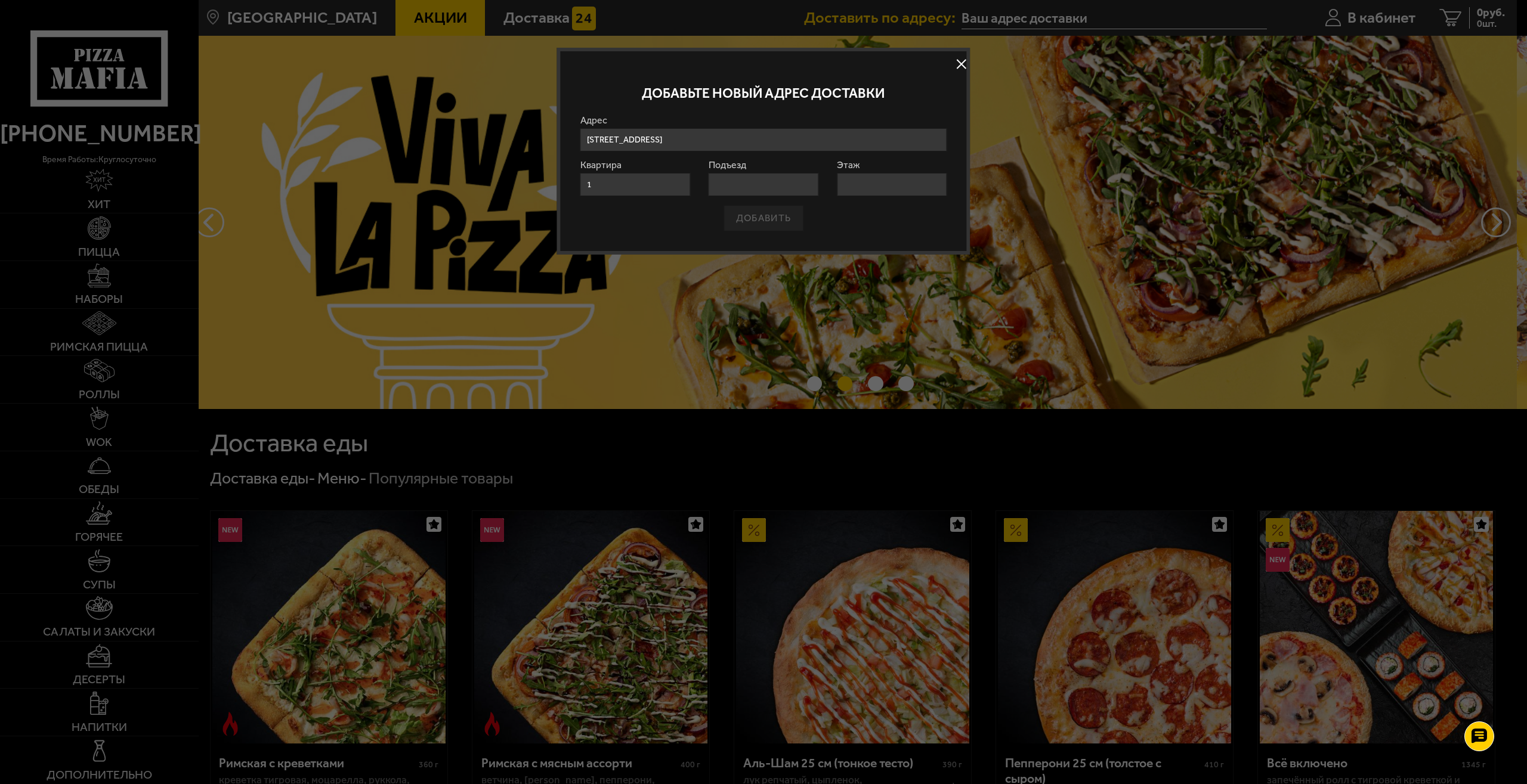
click at [645, 190] on input "1" at bounding box center [635, 185] width 110 height 23
click at [841, 157] on form "Адрес дорога на [GEOGRAPHIC_DATA] , 12 , [GEOGRAPHIC_DATA] дорога на [GEOGRAPHI…" at bounding box center [764, 173] width 367 height 115
click at [867, 78] on div "Добавьте новый адрес доставки" at bounding box center [764, 93] width 367 height 44
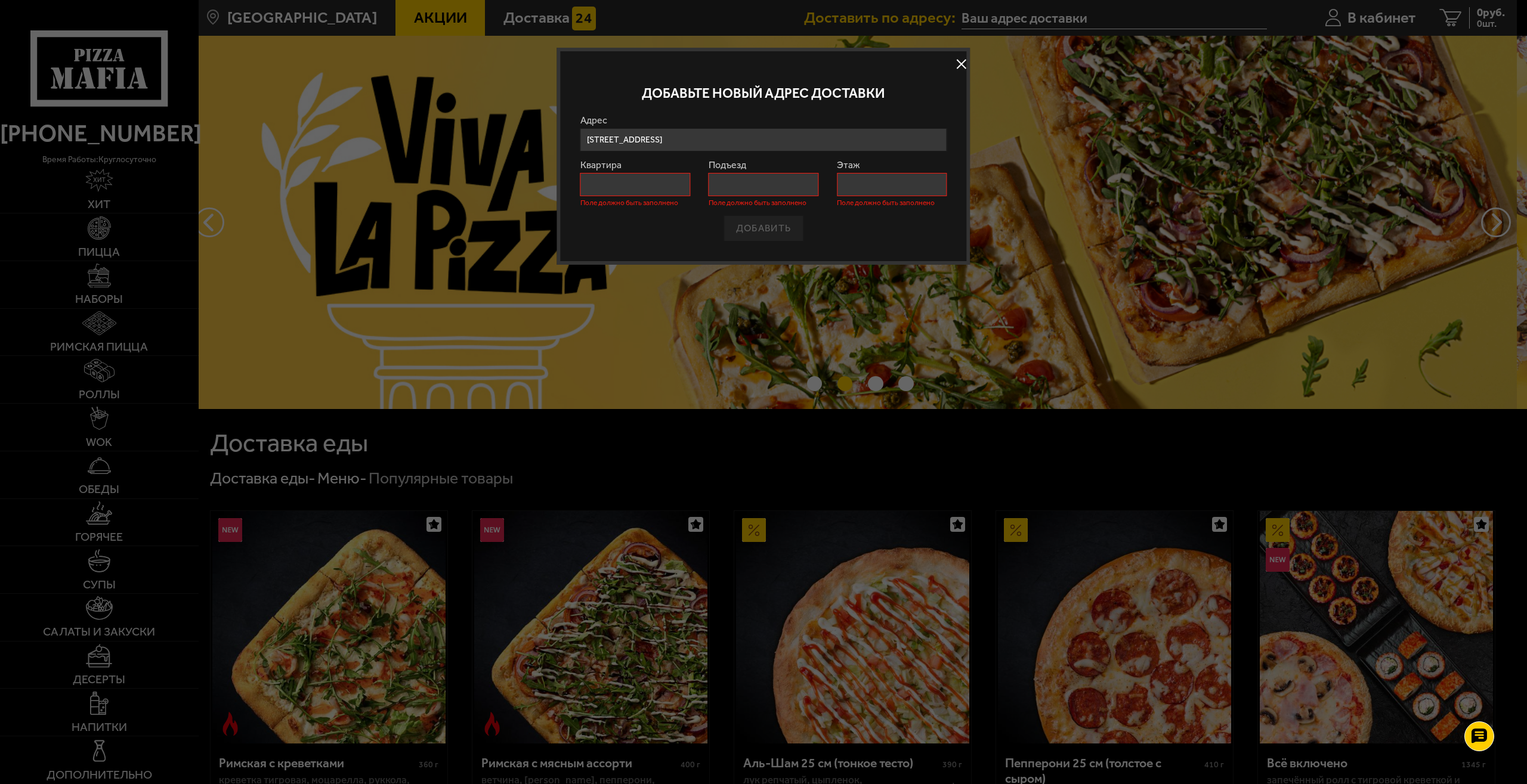
click at [665, 191] on input "Квартира" at bounding box center [635, 185] width 110 height 23
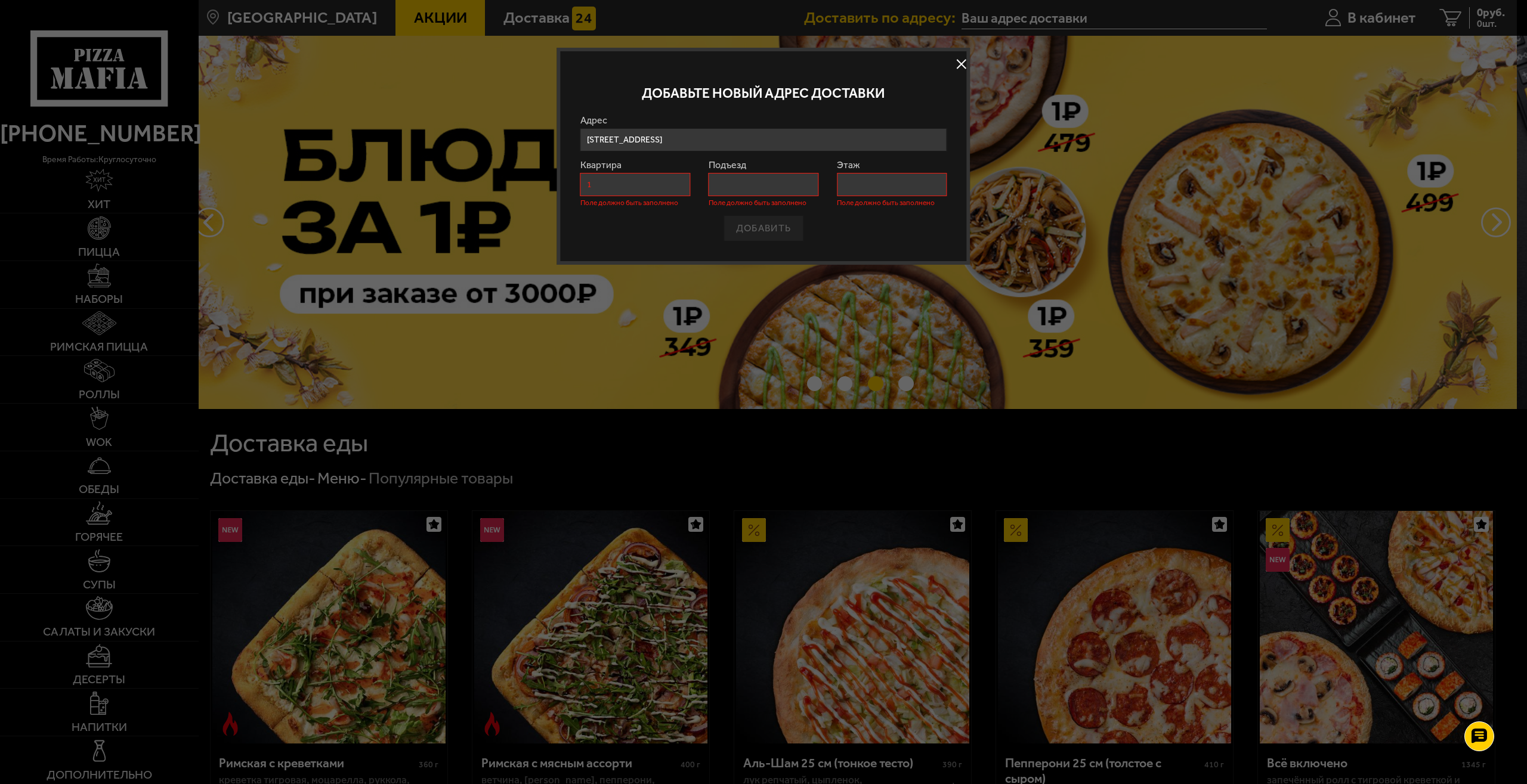
type input "1"
click at [756, 185] on input "Подъезд" at bounding box center [763, 185] width 110 height 23
type input "1"
click at [881, 185] on input "Этаж" at bounding box center [891, 185] width 110 height 23
type input "1"
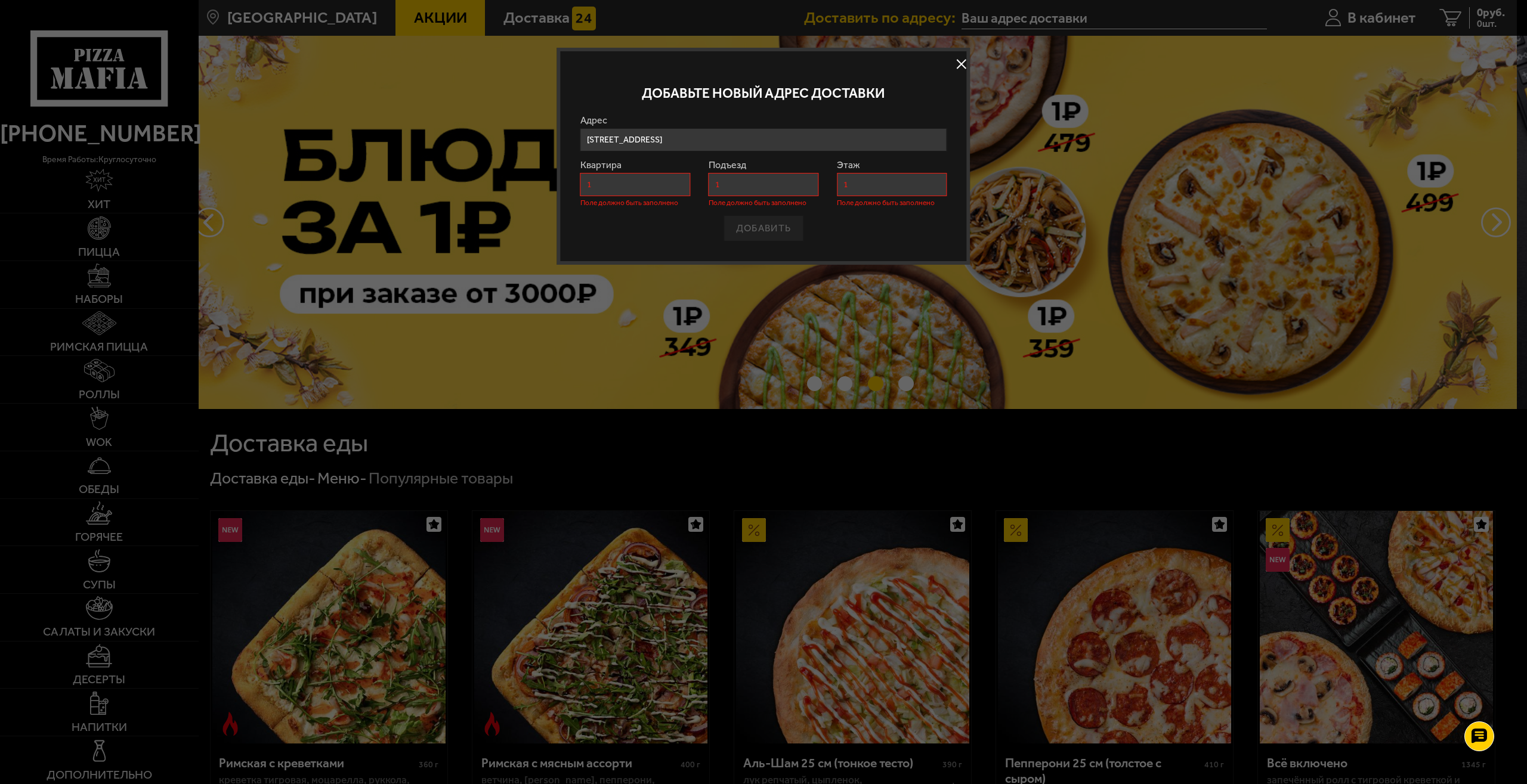
click at [794, 230] on div "ДОБАВИТЬ" at bounding box center [764, 228] width 367 height 26
click at [875, 179] on input "1" at bounding box center [891, 185] width 110 height 23
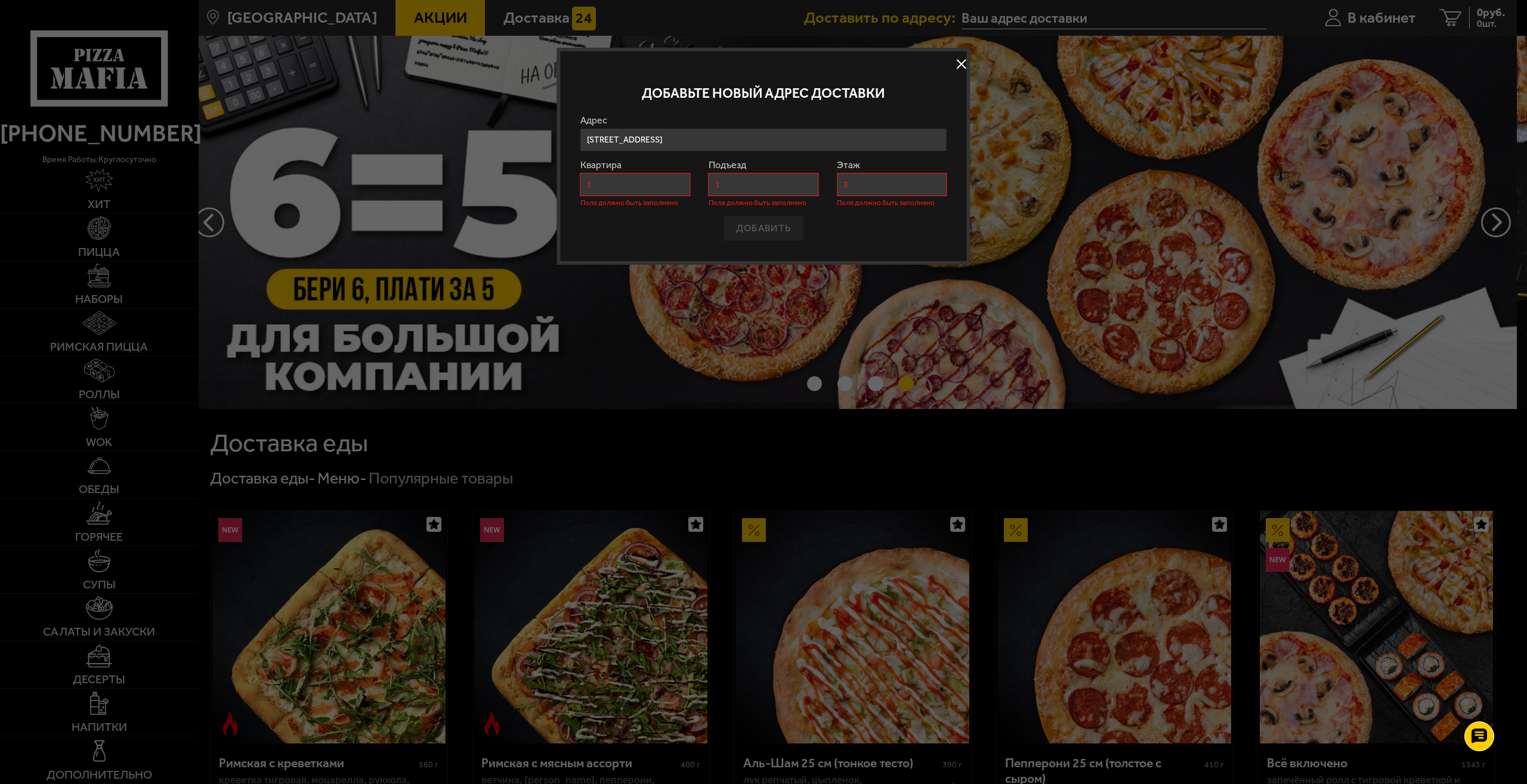
type input "3"
click at [768, 221] on div "ДОБАВИТЬ" at bounding box center [764, 228] width 367 height 26
click at [763, 229] on div "ДОБАВИТЬ" at bounding box center [764, 228] width 367 height 26
click at [764, 229] on div "ДОБАВИТЬ" at bounding box center [764, 228] width 367 height 26
click at [961, 60] on button at bounding box center [961, 64] width 18 height 18
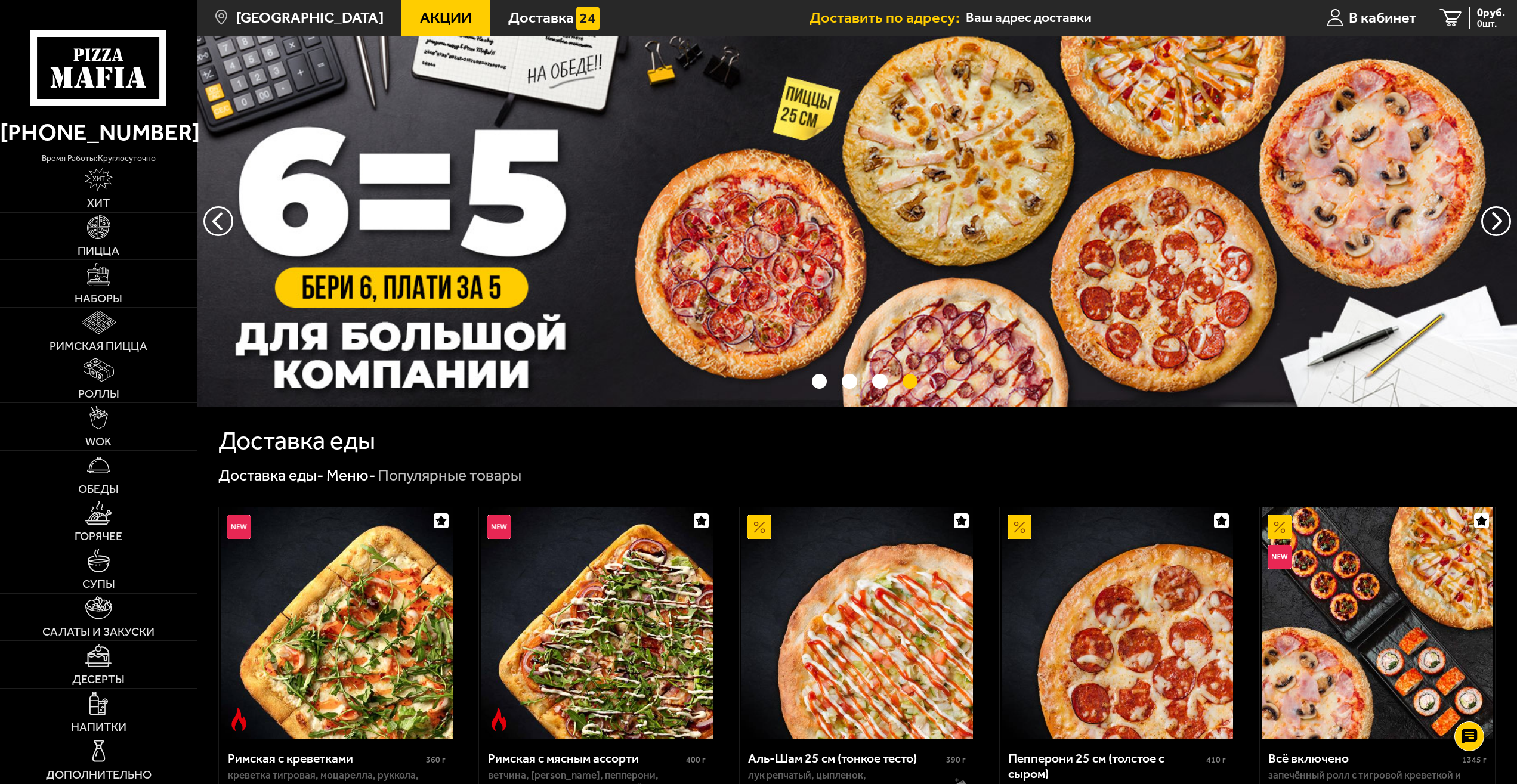
click at [1027, 9] on input "text" at bounding box center [1117, 18] width 303 height 22
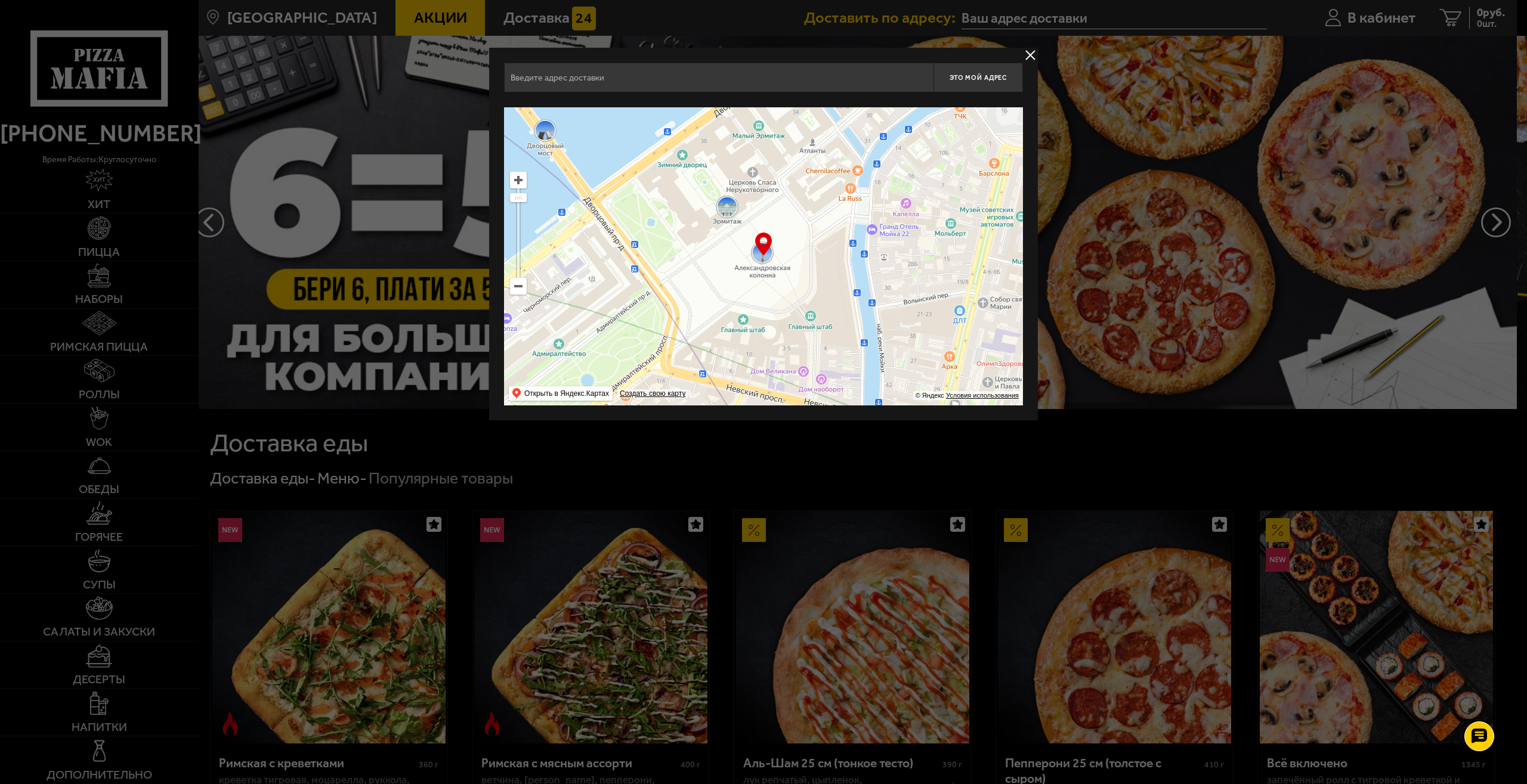
click at [764, 84] on input "text" at bounding box center [718, 77] width 429 height 30
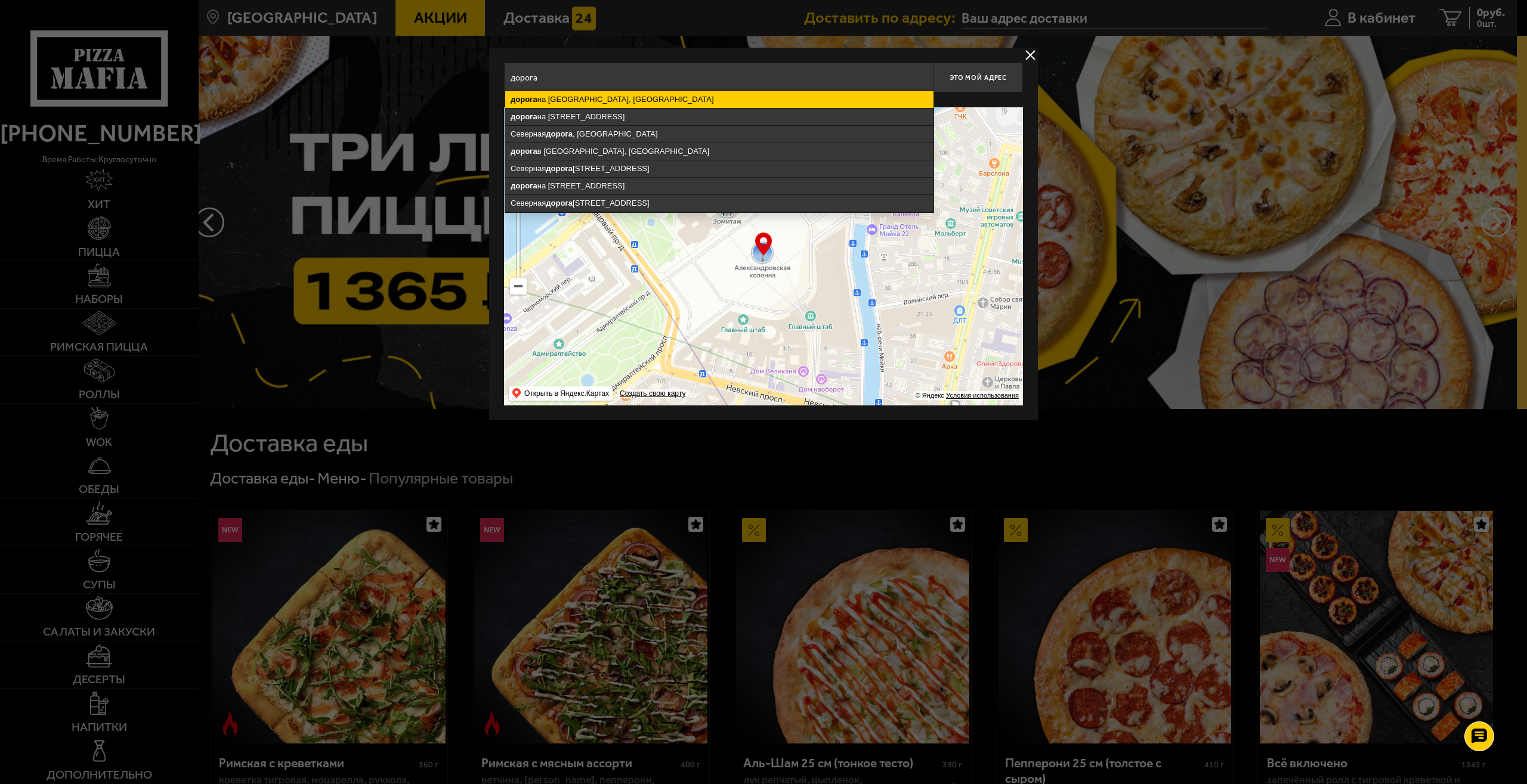
click at [712, 103] on ymaps "дорога на [GEOGRAPHIC_DATA], [GEOGRAPHIC_DATA]" at bounding box center [719, 100] width 428 height 16
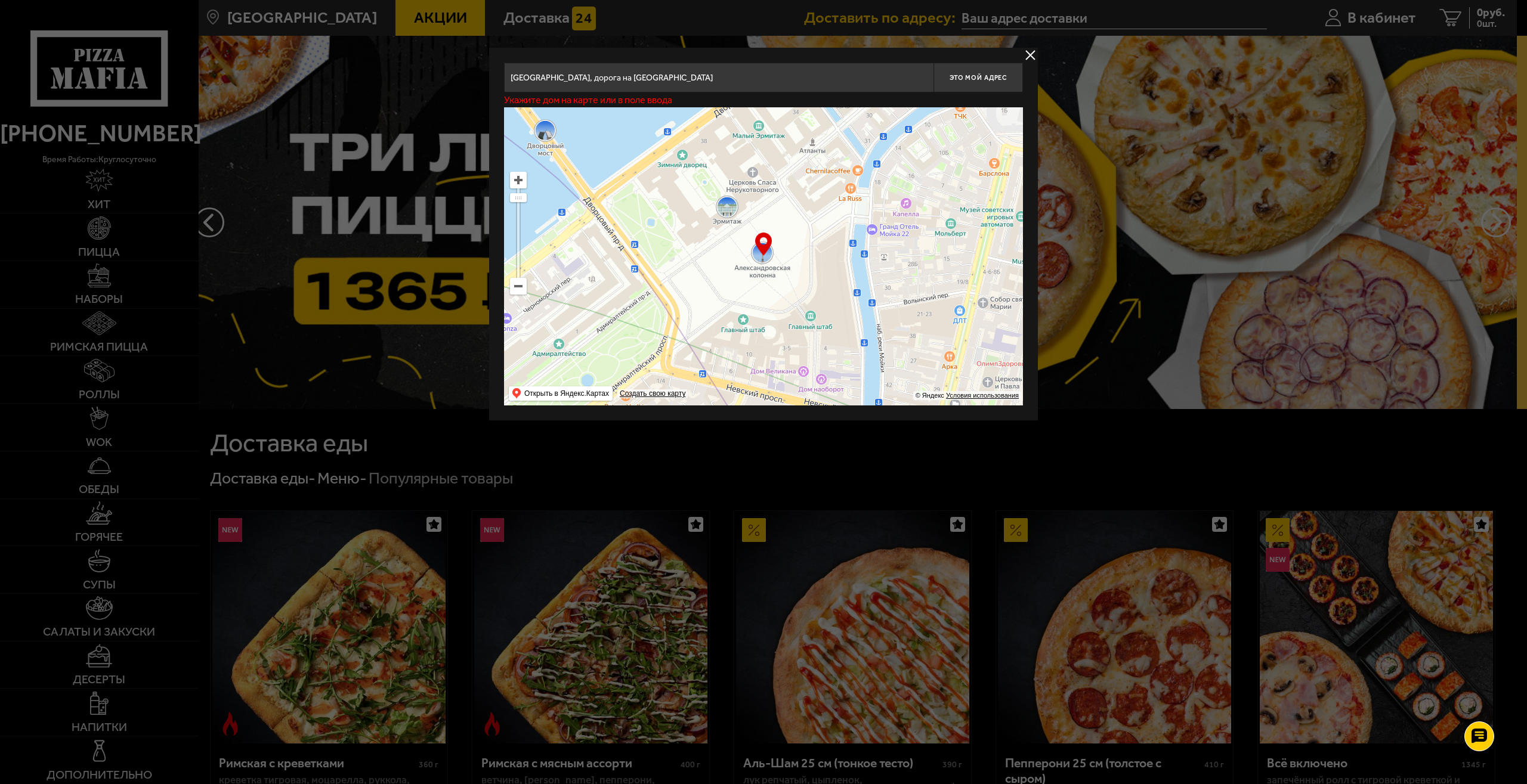
click at [720, 82] on input "[GEOGRAPHIC_DATA], дорога на [GEOGRAPHIC_DATA]" at bounding box center [718, 77] width 429 height 30
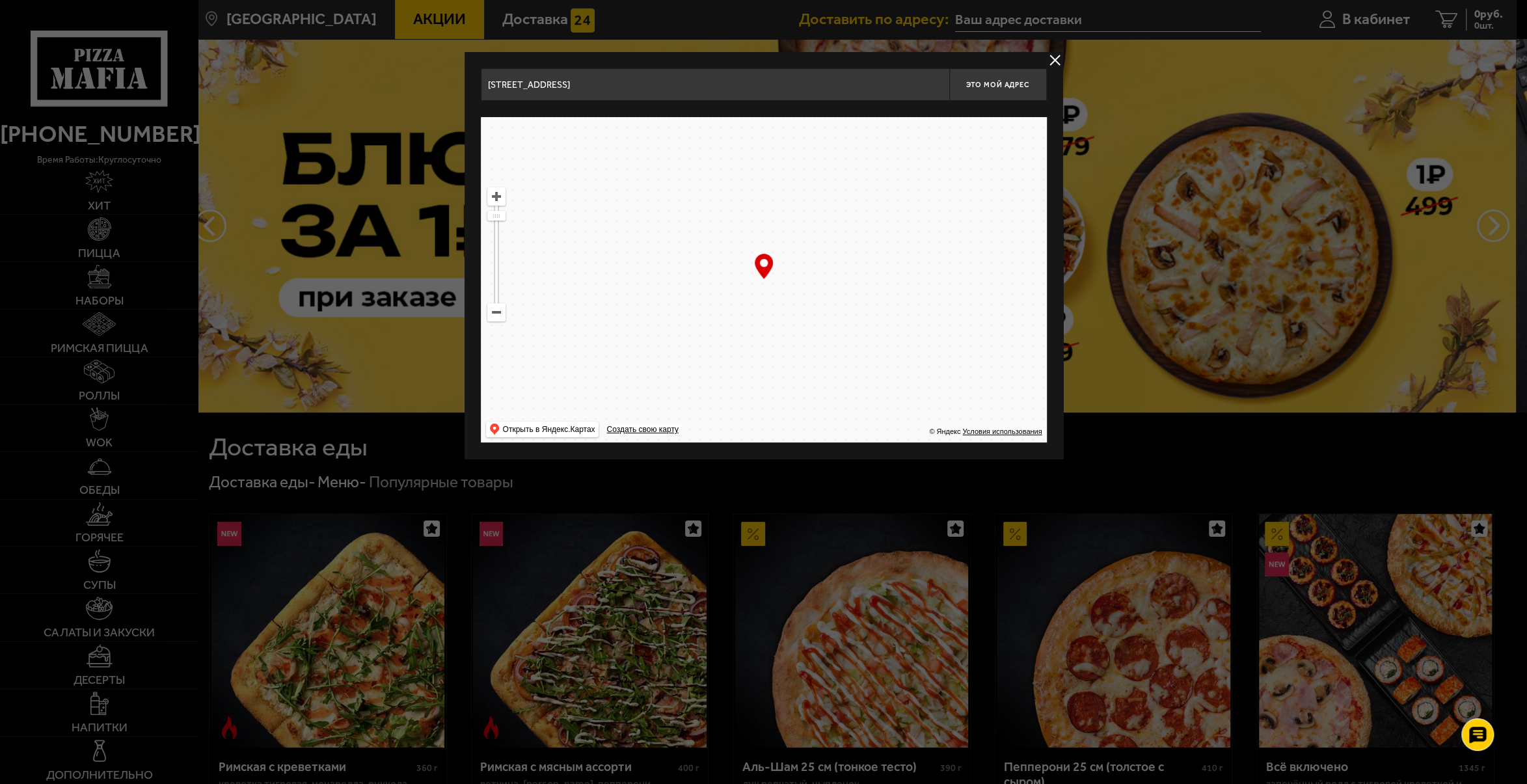
click at [696, 363] on ymaps at bounding box center [764, 280] width 566 height 325
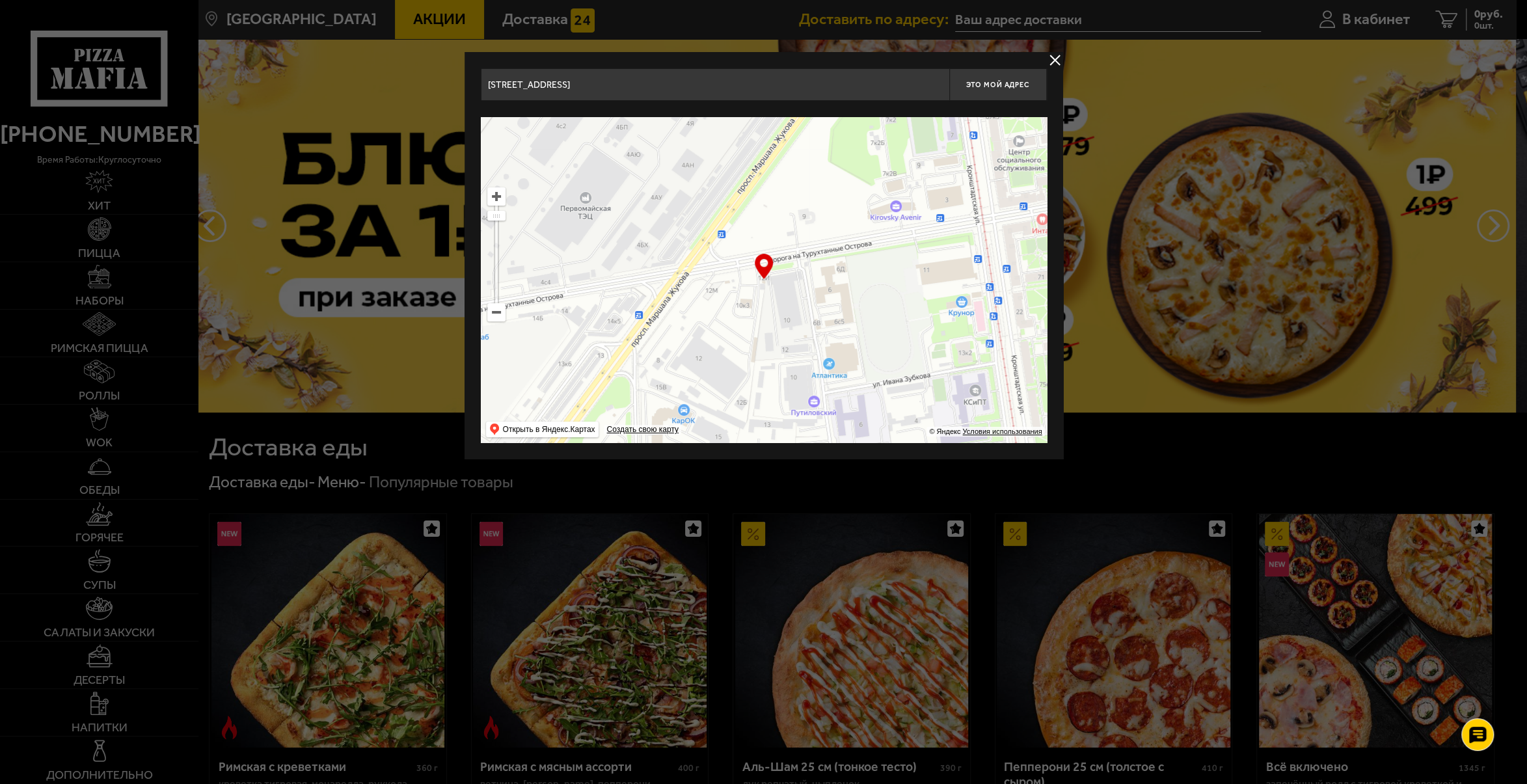
click at [716, 84] on input "[STREET_ADDRESS]" at bounding box center [715, 84] width 469 height 33
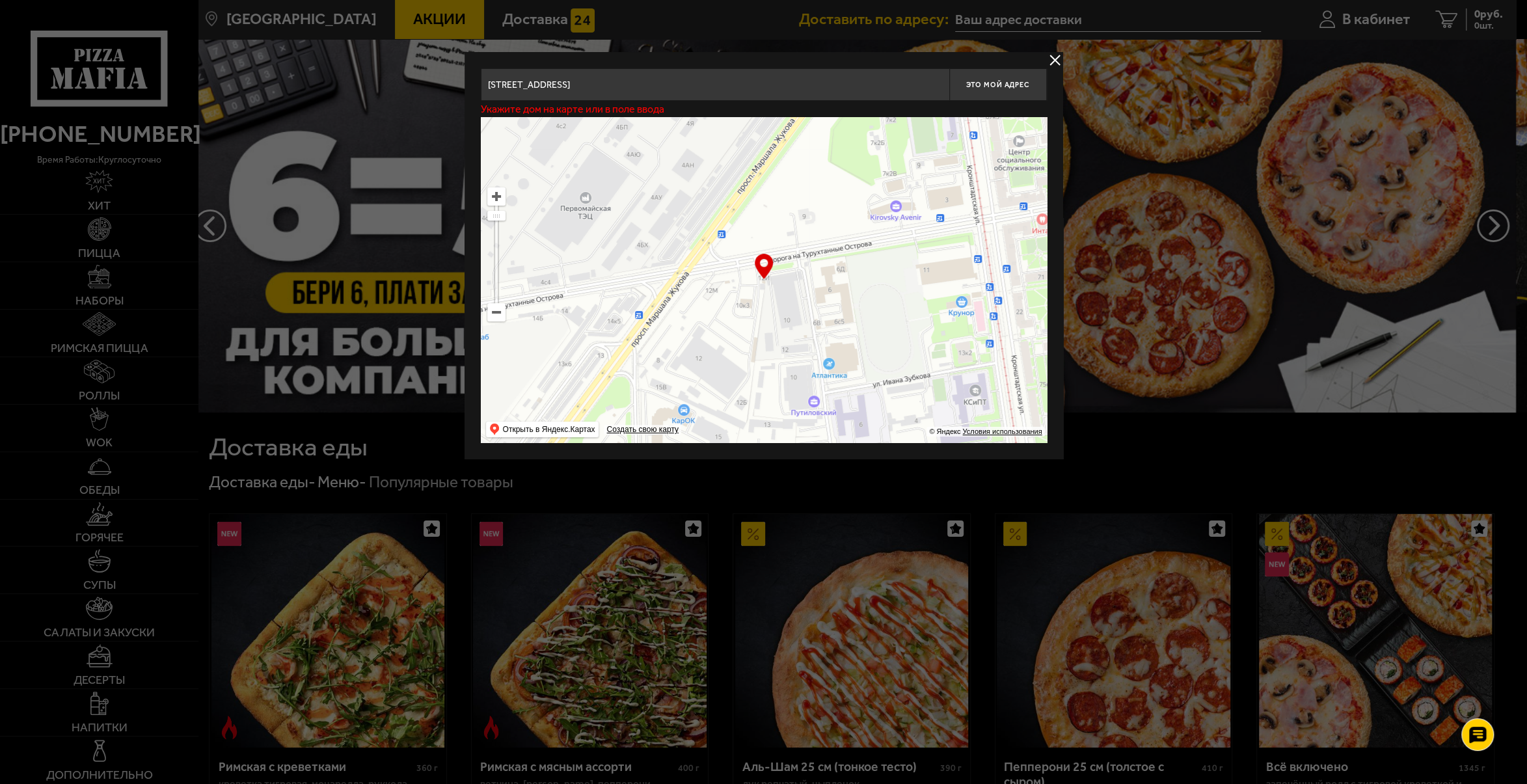
click at [694, 360] on ymaps at bounding box center [764, 280] width 566 height 325
drag, startPoint x: 760, startPoint y: 264, endPoint x: 698, endPoint y: 362, distance: 116.0
click at [698, 362] on div "… © Яндекс Условия использования Открыть в Яндекс.Картах Создать свою карту" at bounding box center [764, 280] width 566 height 325
click at [698, 362] on ymaps at bounding box center [764, 280] width 566 height 325
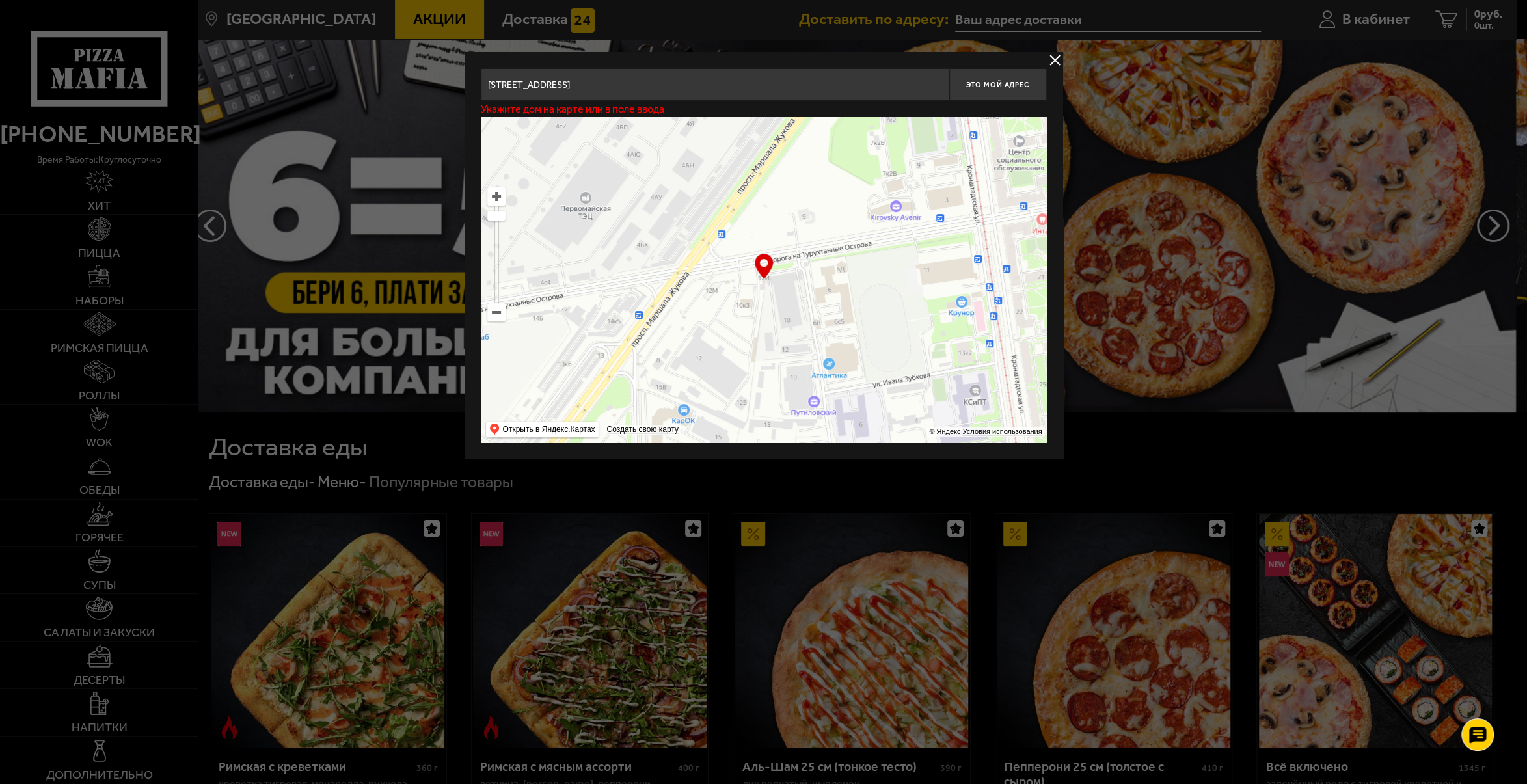
click at [698, 362] on ymaps at bounding box center [764, 280] width 566 height 325
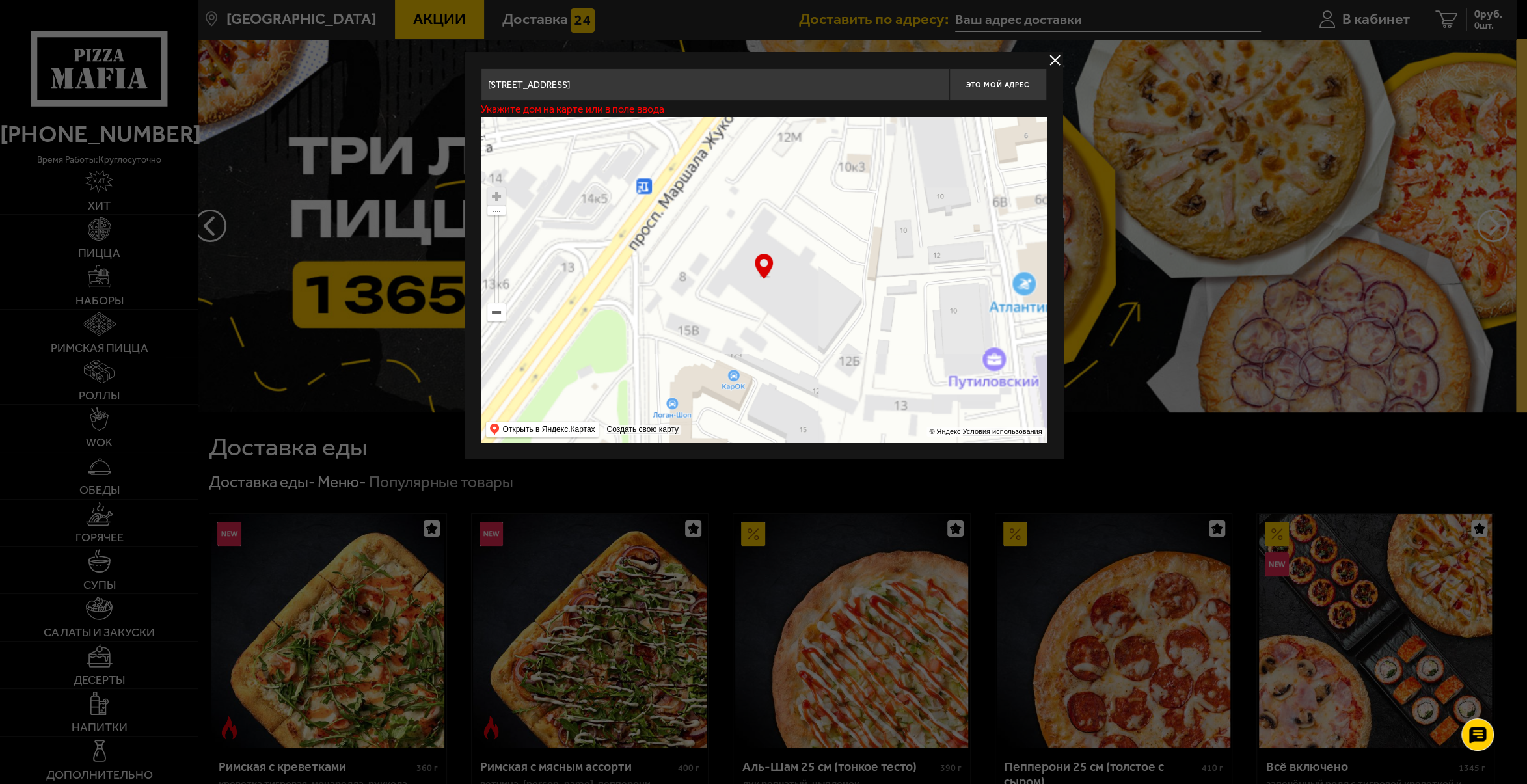
type input "дорога на [STREET_ADDRESS]"
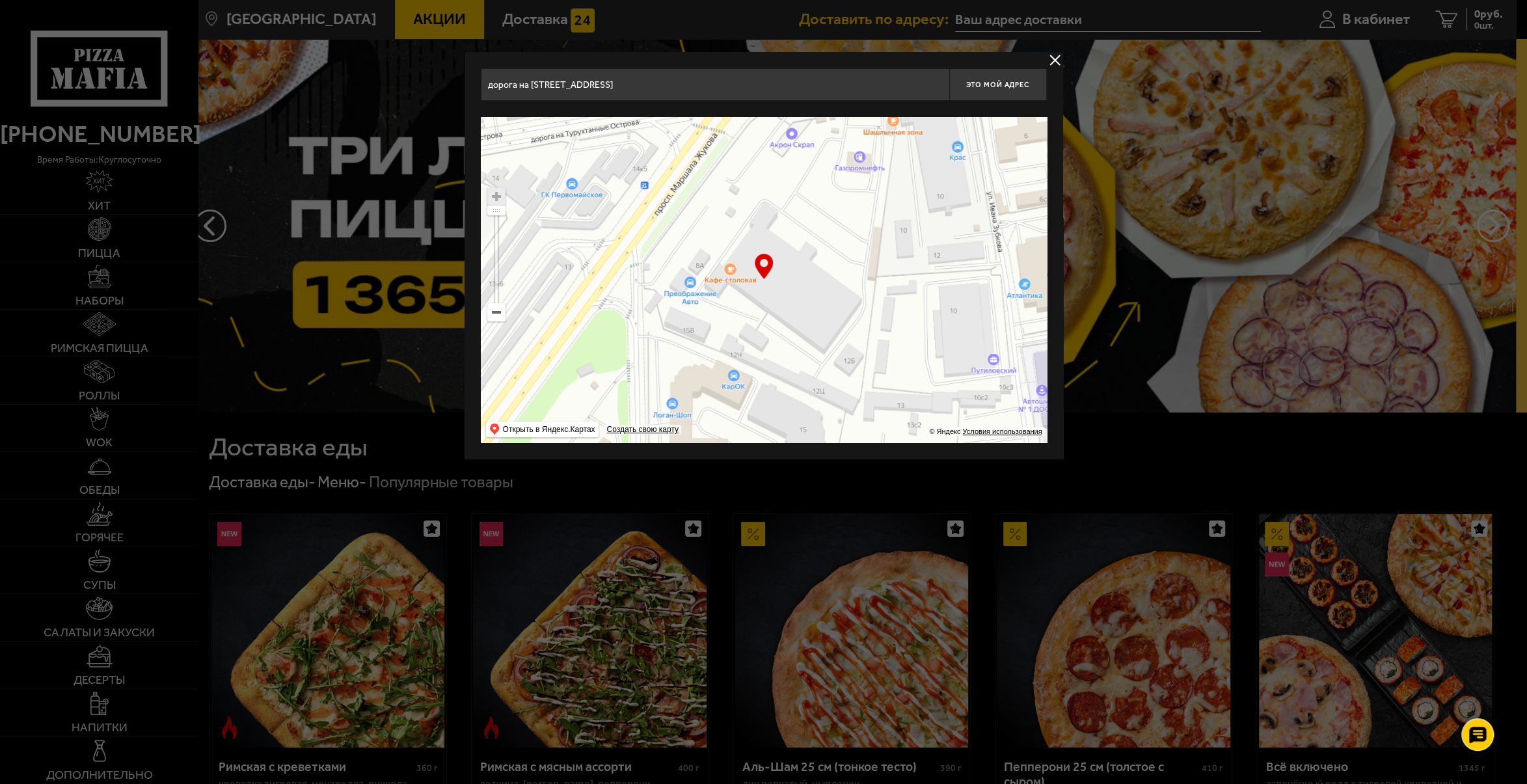
click at [721, 293] on ymaps at bounding box center [764, 280] width 566 height 325
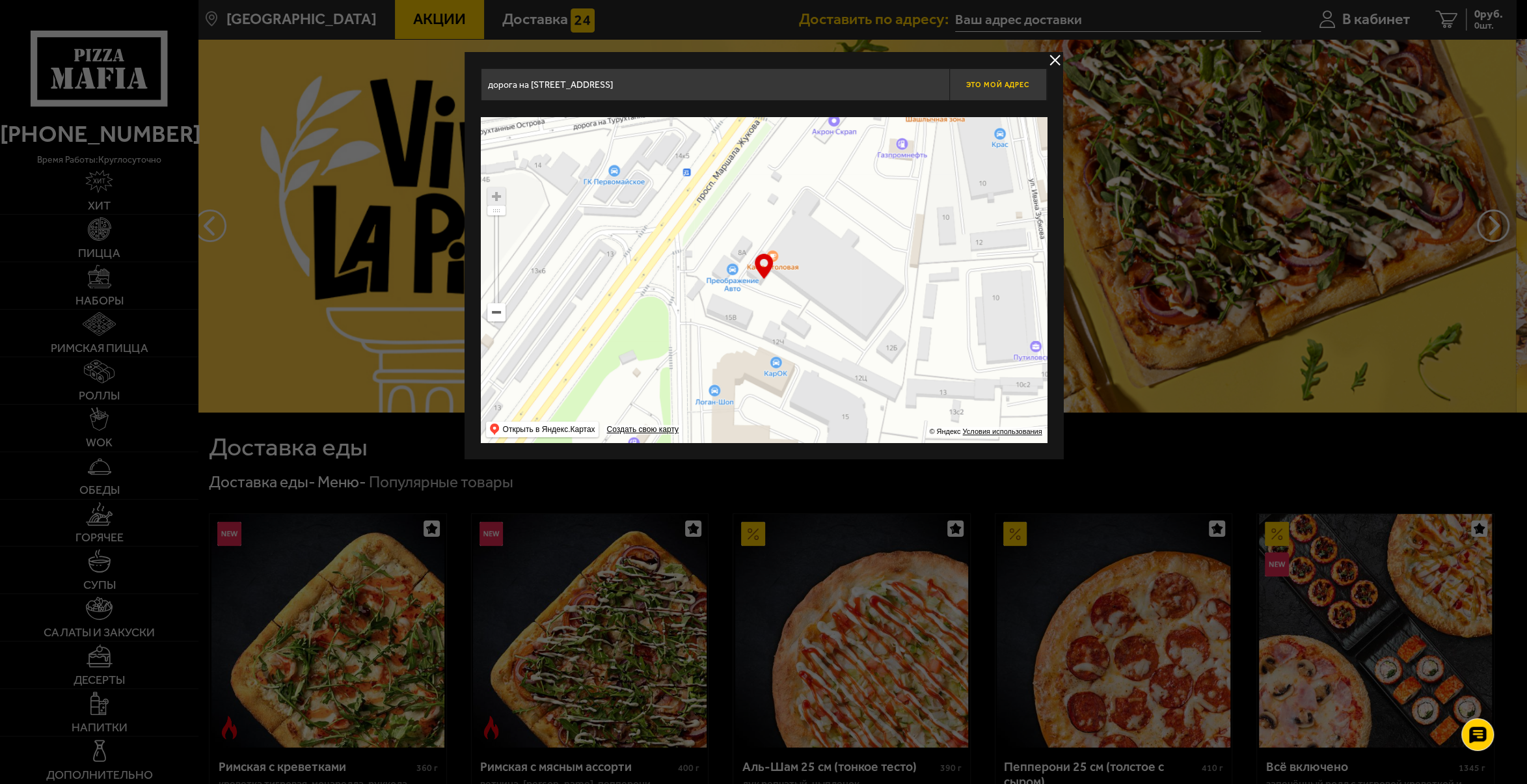
click at [1013, 90] on button "Это мой адрес" at bounding box center [998, 84] width 98 height 33
type input "дорога на [STREET_ADDRESS]"
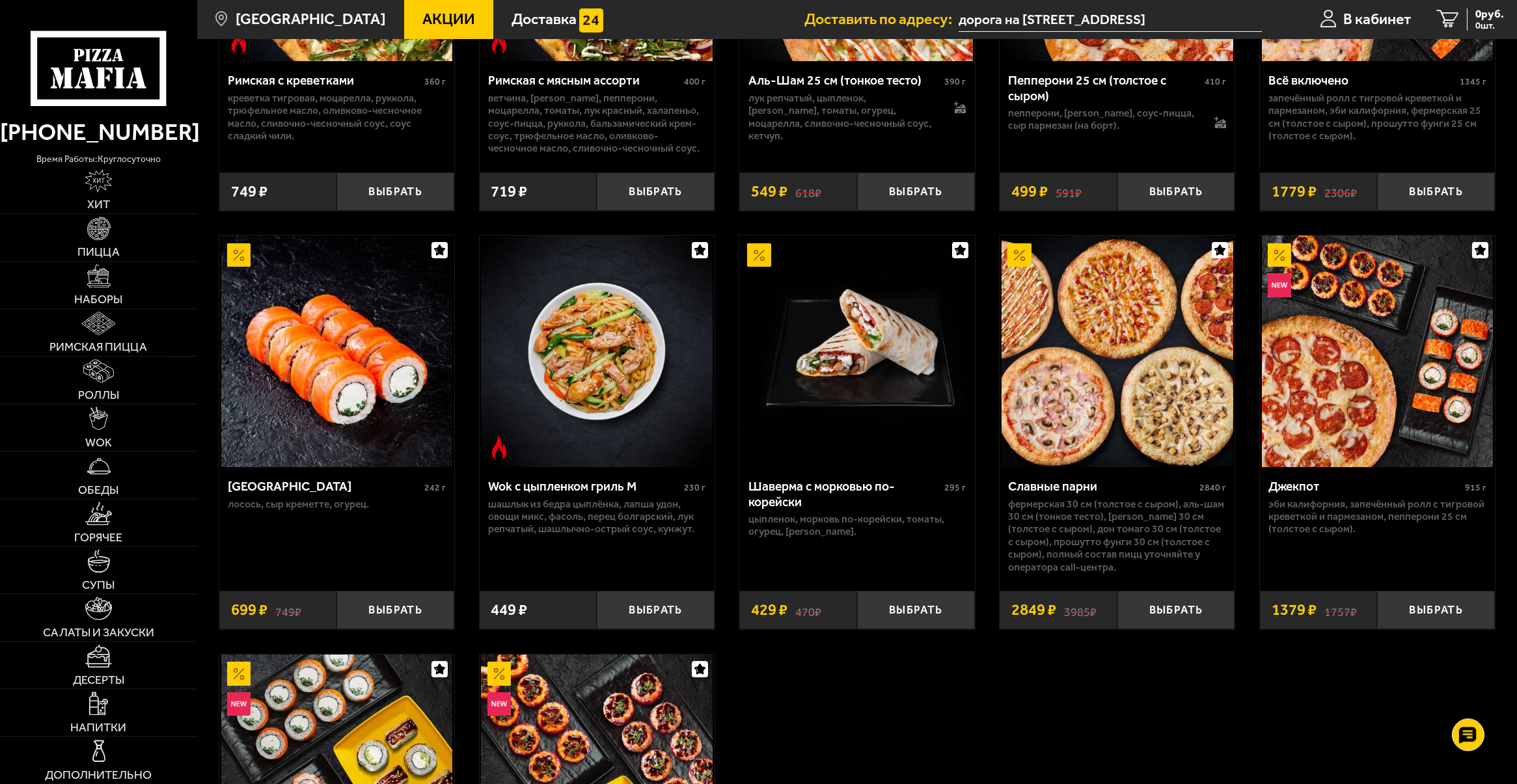
scroll to position [644, 0]
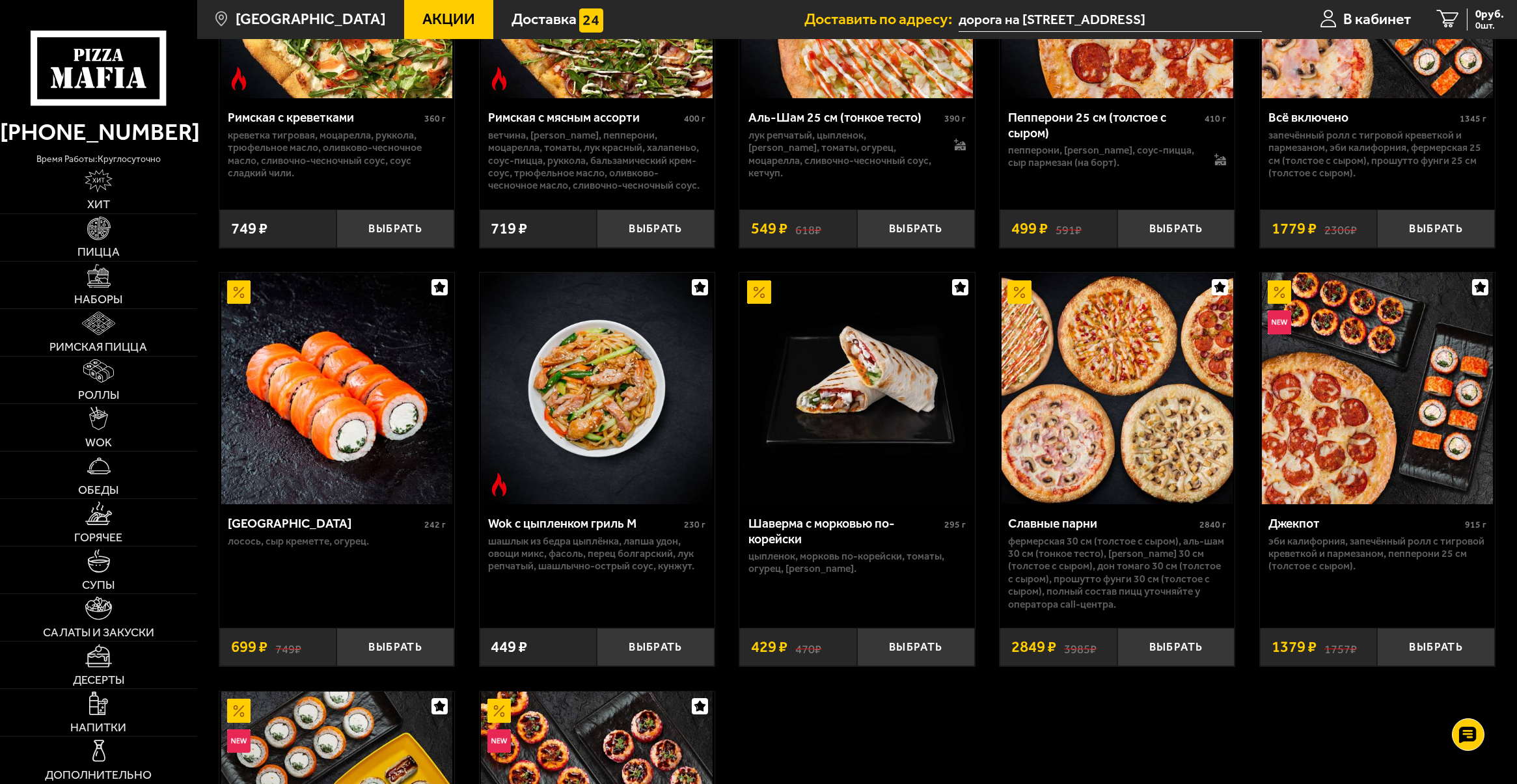
click at [1118, 444] on img at bounding box center [1117, 388] width 232 height 232
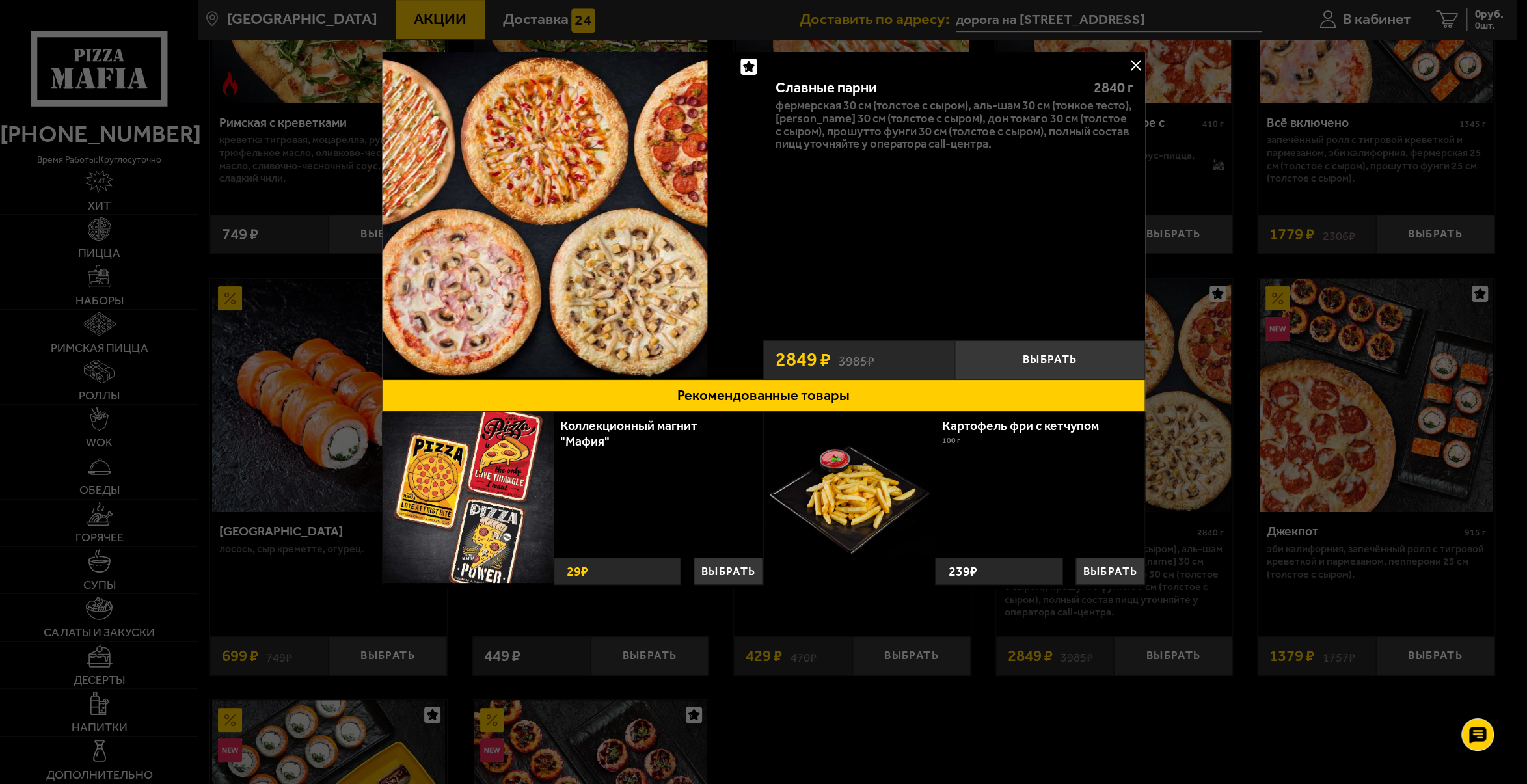
click at [1141, 62] on button at bounding box center [1135, 65] width 19 height 19
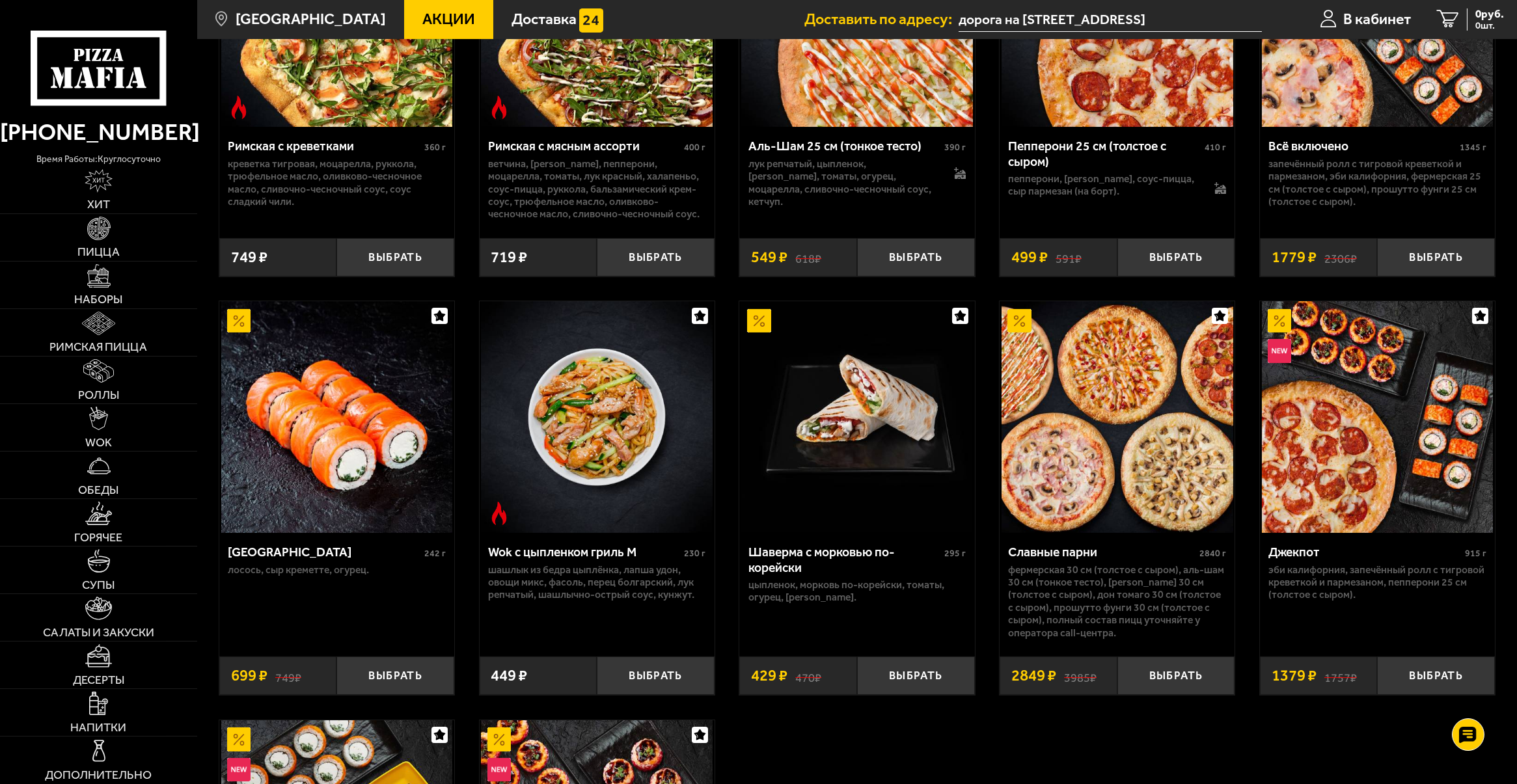
scroll to position [644, 0]
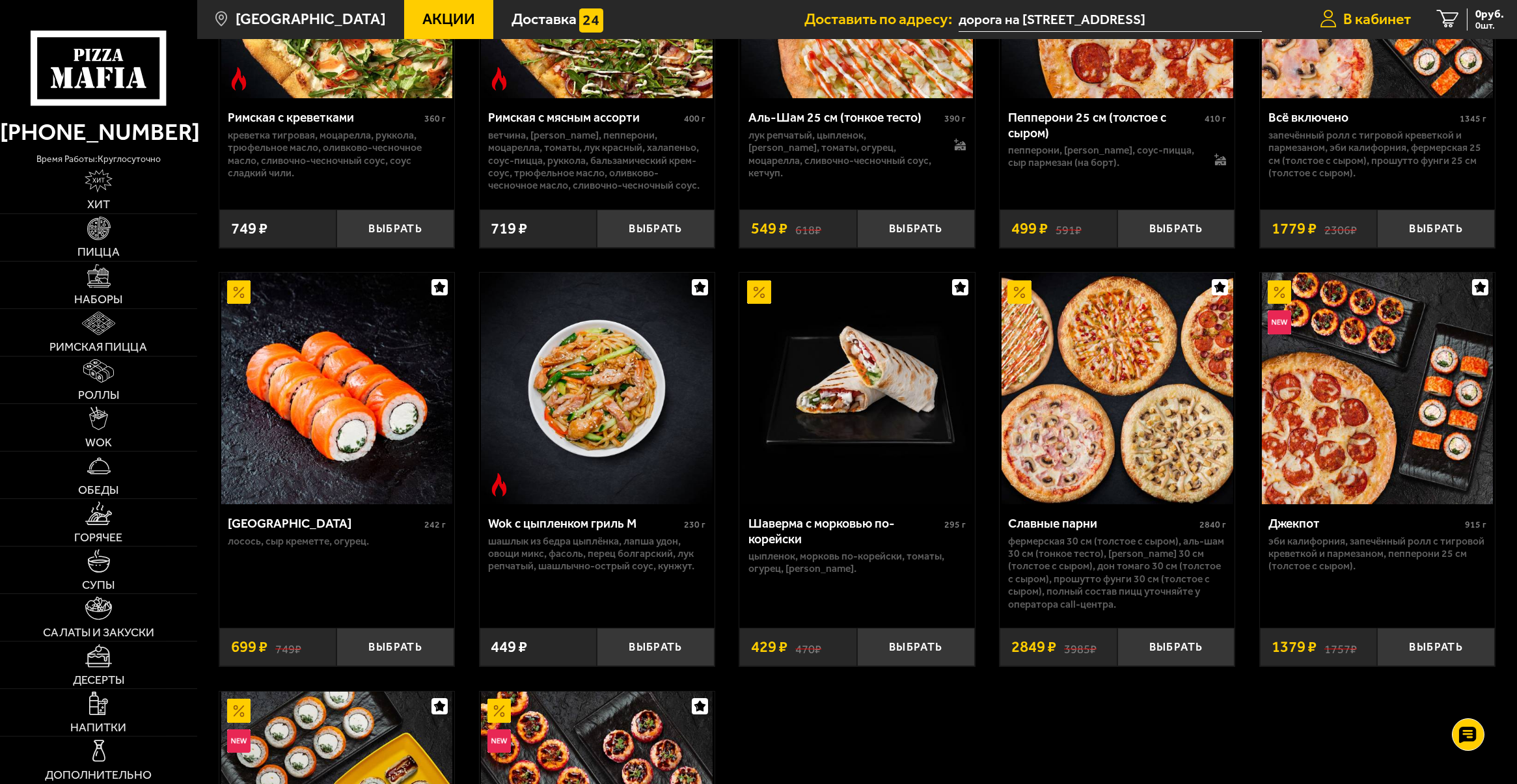
click at [1372, 10] on link "В кабинет" at bounding box center [1366, 19] width 116 height 39
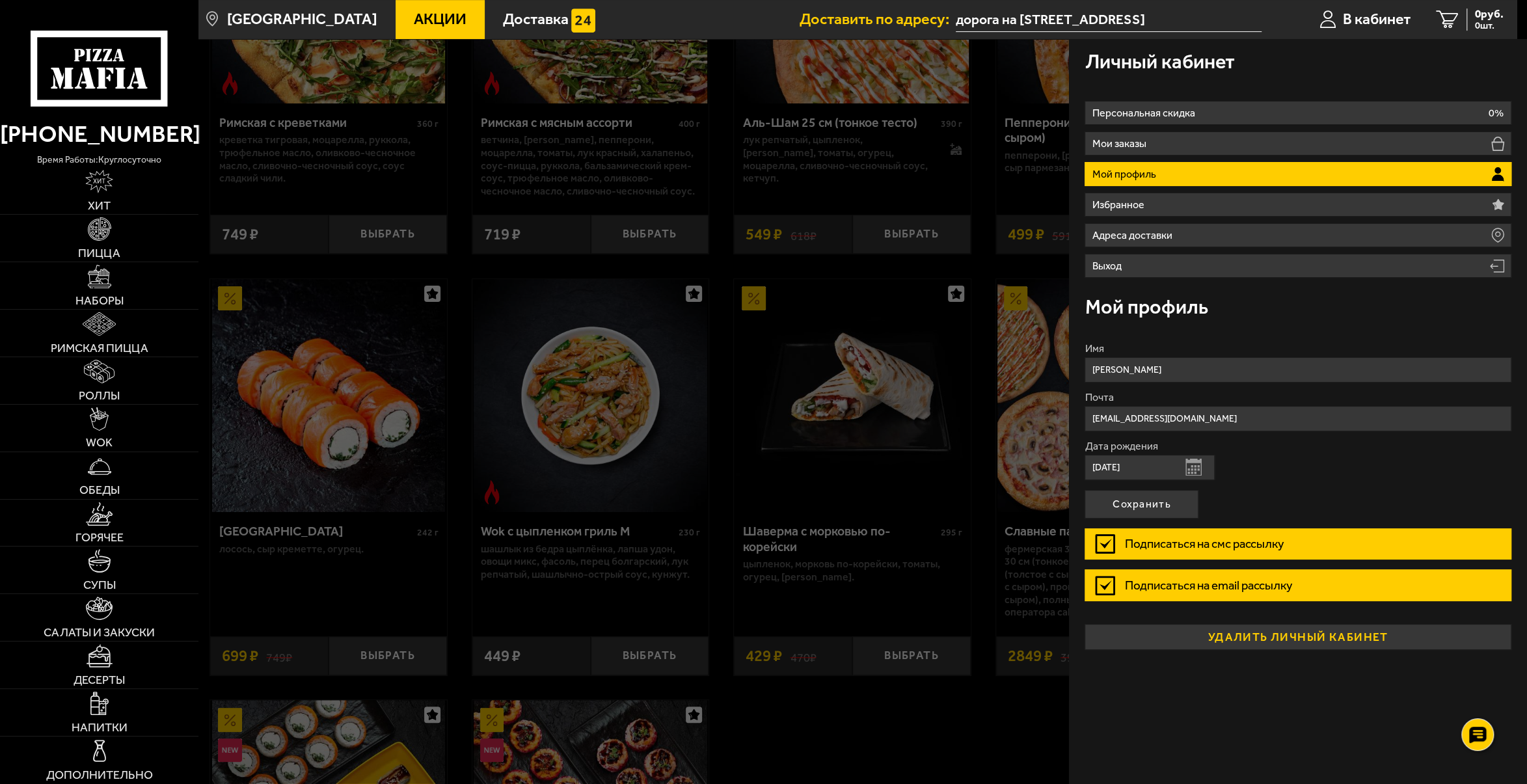
click at [1267, 632] on button "удалить личный кабинет" at bounding box center [1298, 637] width 426 height 26
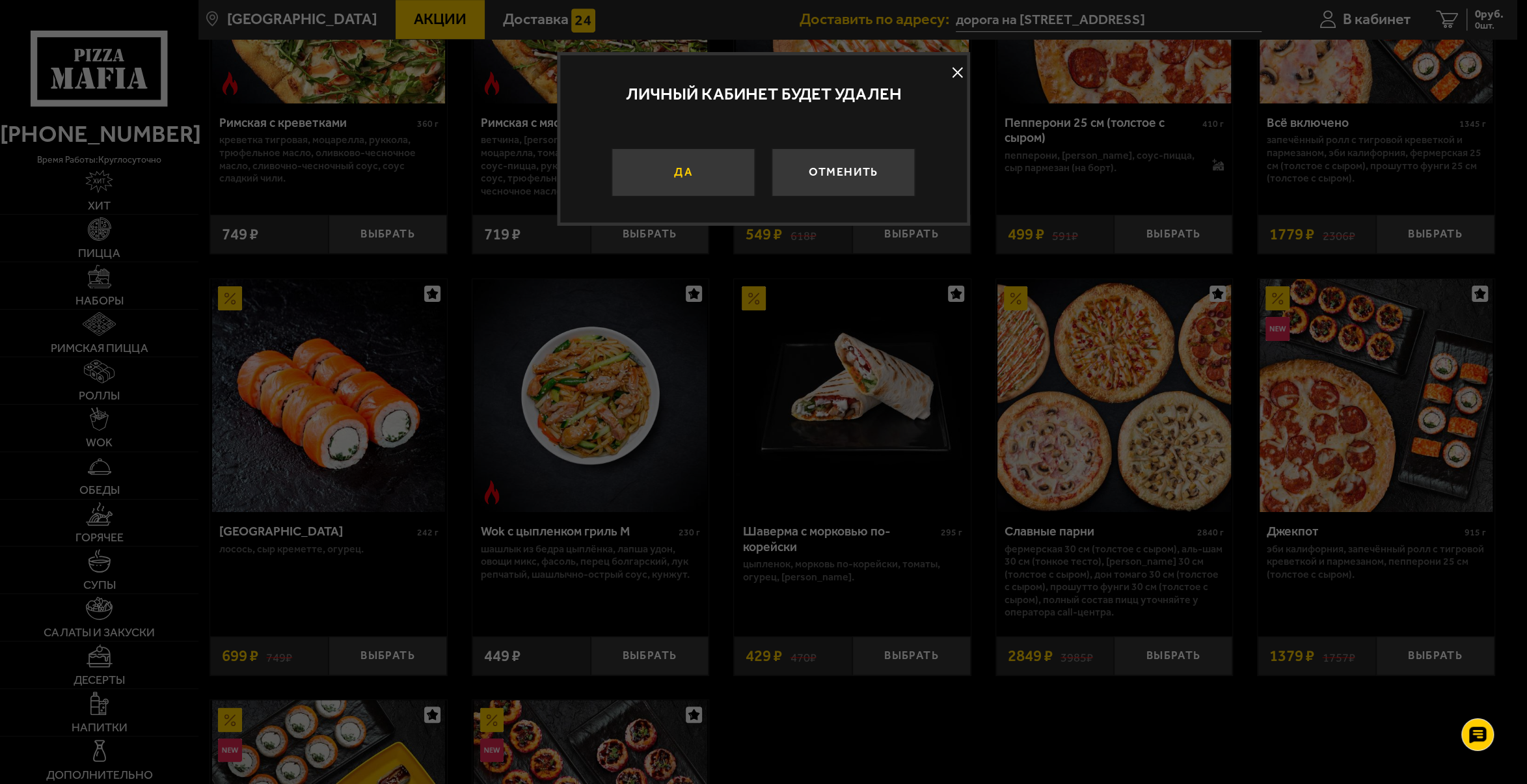
click at [741, 168] on button "Да" at bounding box center [684, 172] width 143 height 48
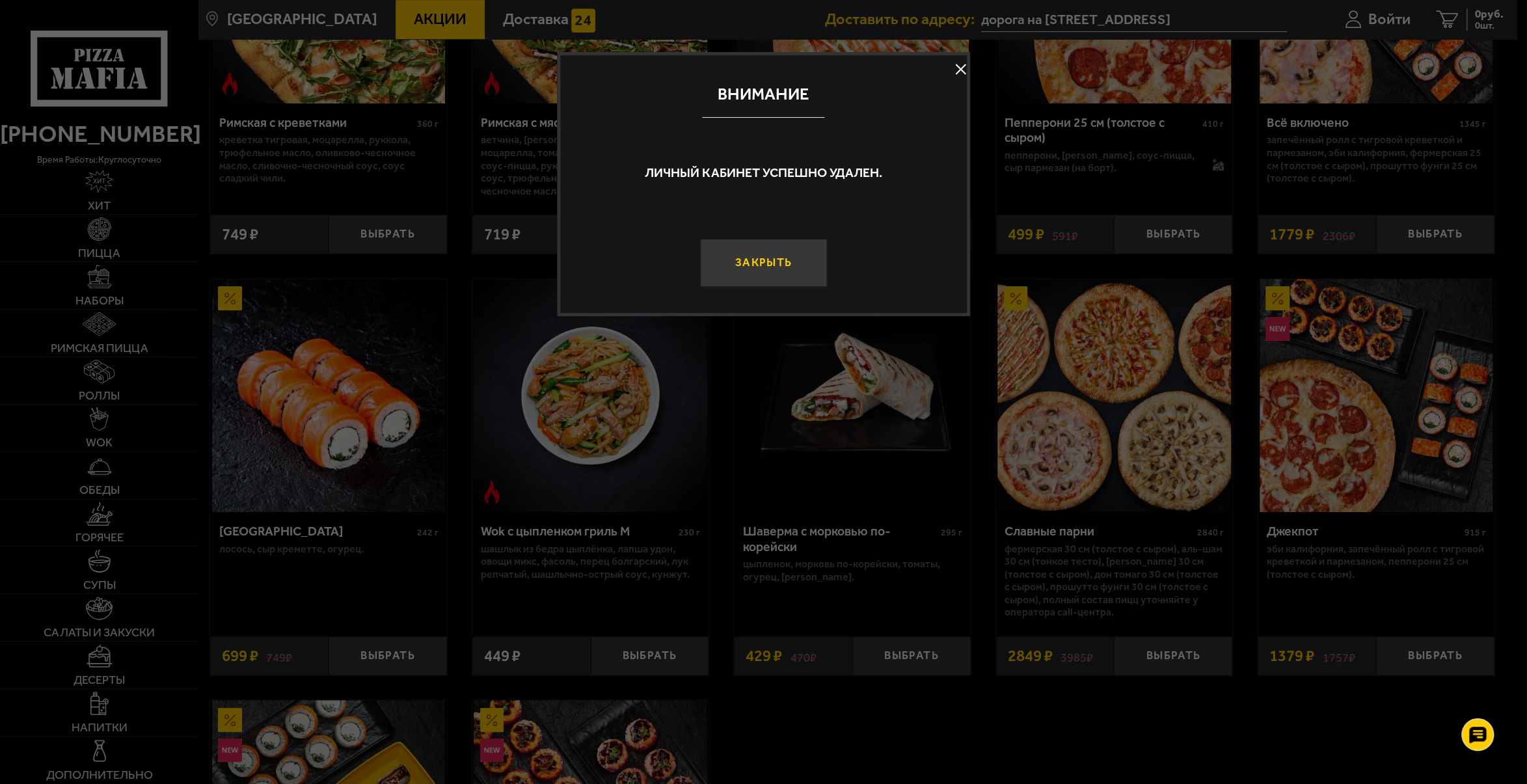
click at [777, 271] on button "Закрыть" at bounding box center [764, 262] width 127 height 48
